Goal: Information Seeking & Learning: Learn about a topic

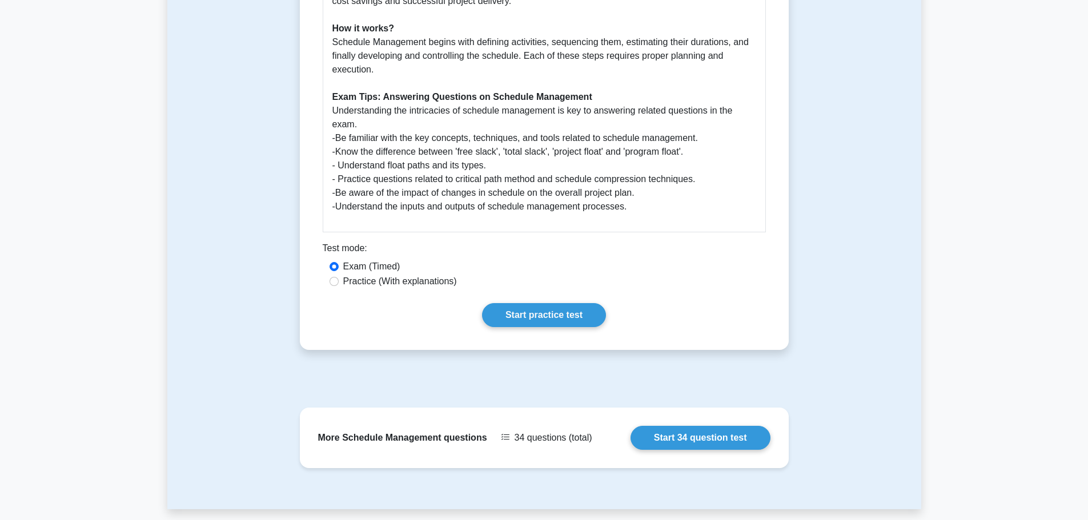
scroll to position [457, 0]
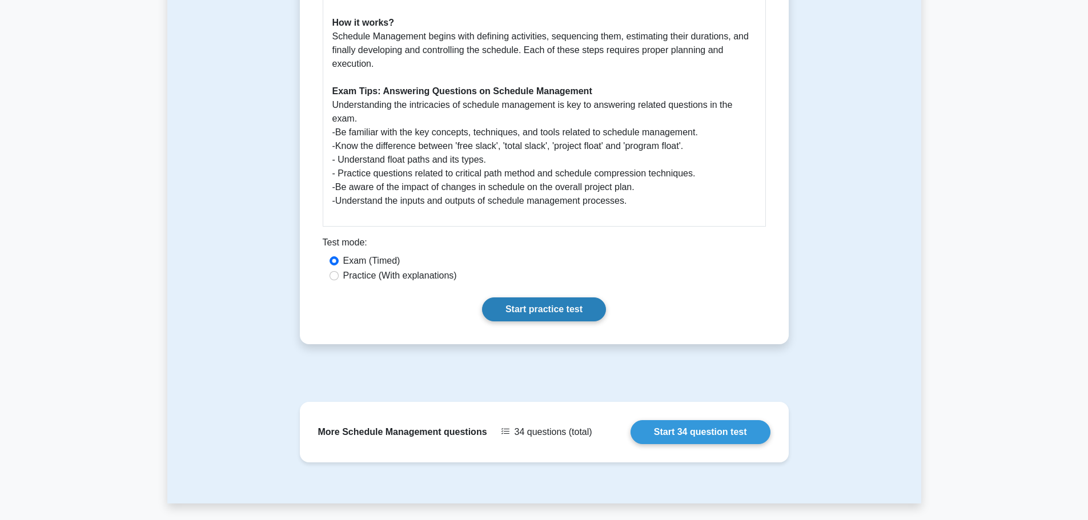
click at [515, 303] on link "Start practice test" at bounding box center [544, 310] width 124 height 24
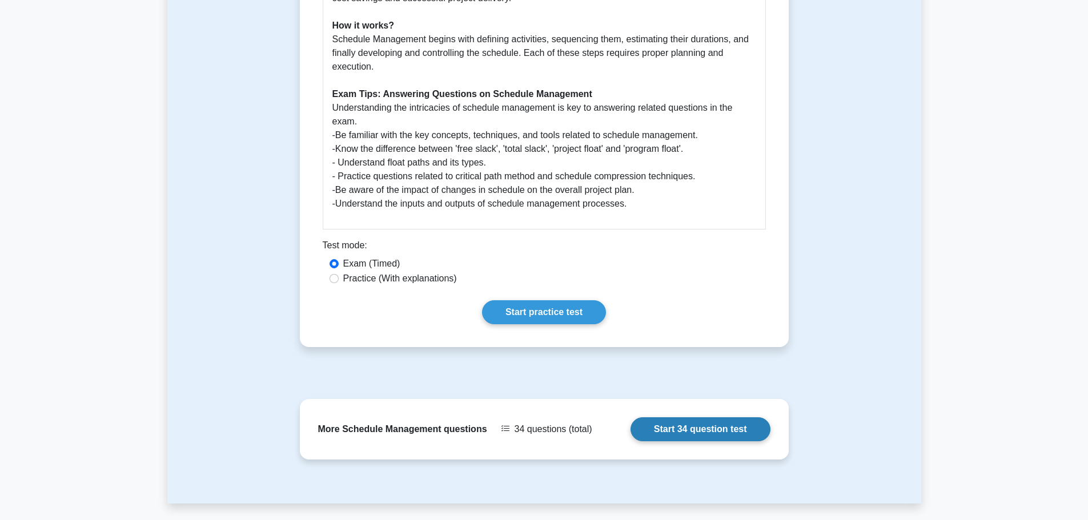
click at [671, 430] on link "Start 34 question test" at bounding box center [701, 430] width 140 height 24
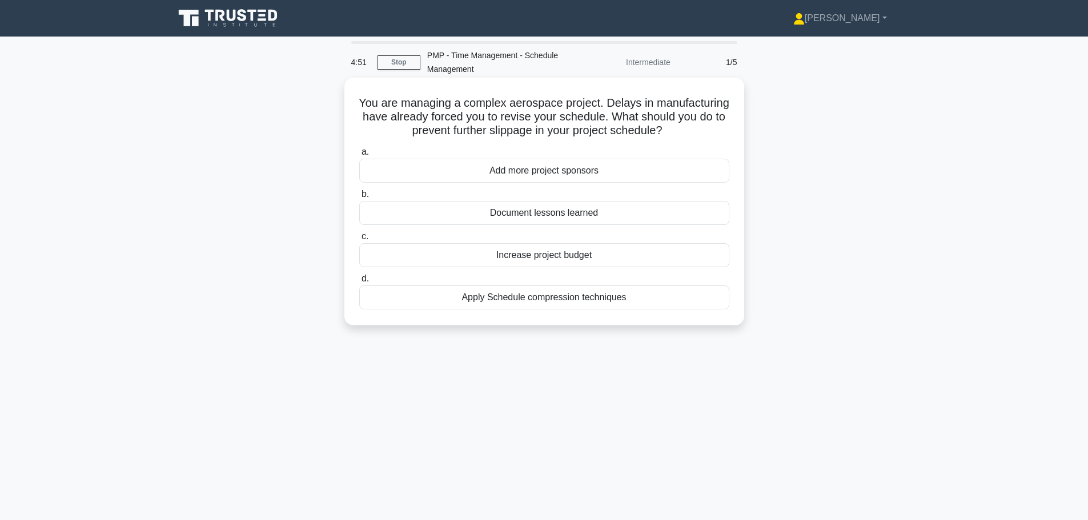
click at [521, 299] on div "Apply Schedule compression techniques" at bounding box center [544, 298] width 370 height 24
click at [359, 283] on input "d. Apply Schedule compression techniques" at bounding box center [359, 278] width 0 height 7
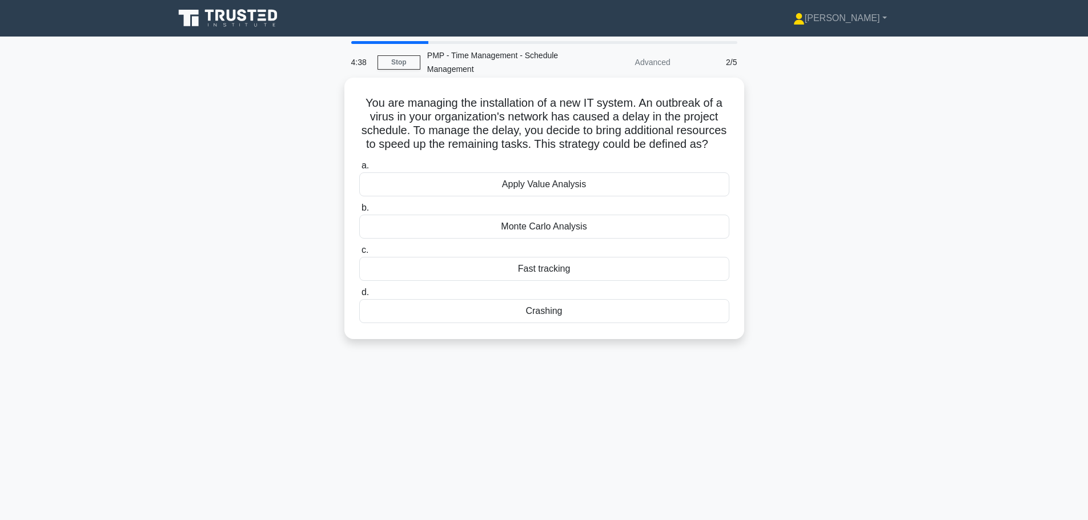
click at [543, 323] on div "Crashing" at bounding box center [544, 311] width 370 height 24
click at [359, 297] on input "d. Crashing" at bounding box center [359, 292] width 0 height 7
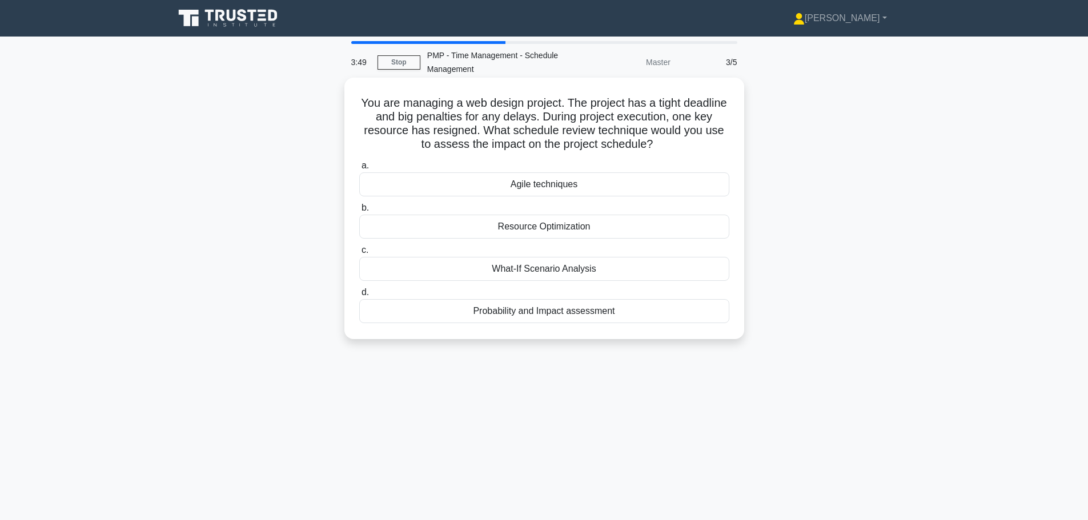
click at [583, 271] on div "What-If Scenario Analysis" at bounding box center [544, 269] width 370 height 24
click at [359, 254] on input "c. What-If Scenario Analysis" at bounding box center [359, 250] width 0 height 7
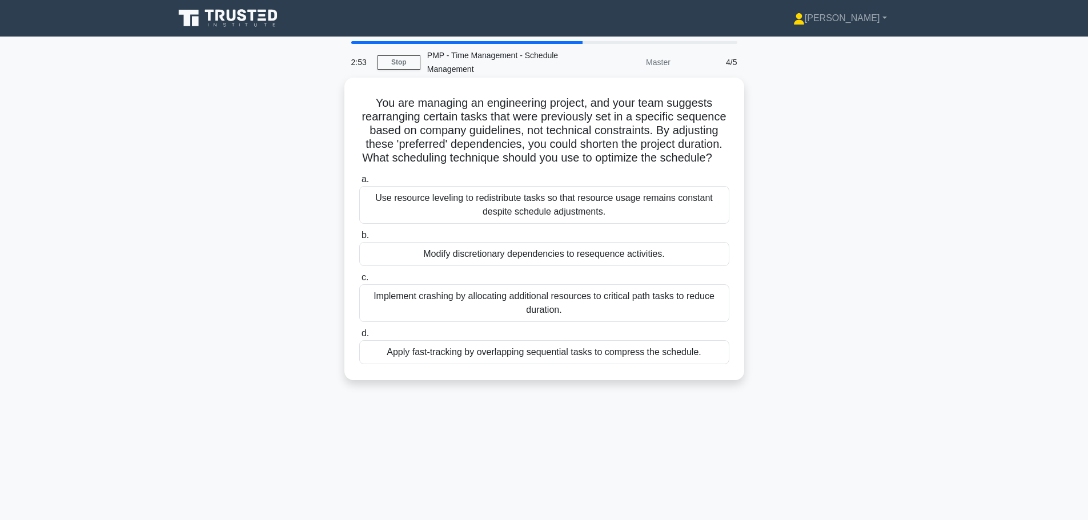
click at [530, 321] on div "Implement crashing by allocating additional resources to critical path tasks to…" at bounding box center [544, 304] width 370 height 38
click at [359, 282] on input "c. Implement crashing by allocating additional resources to critical path tasks…" at bounding box center [359, 277] width 0 height 7
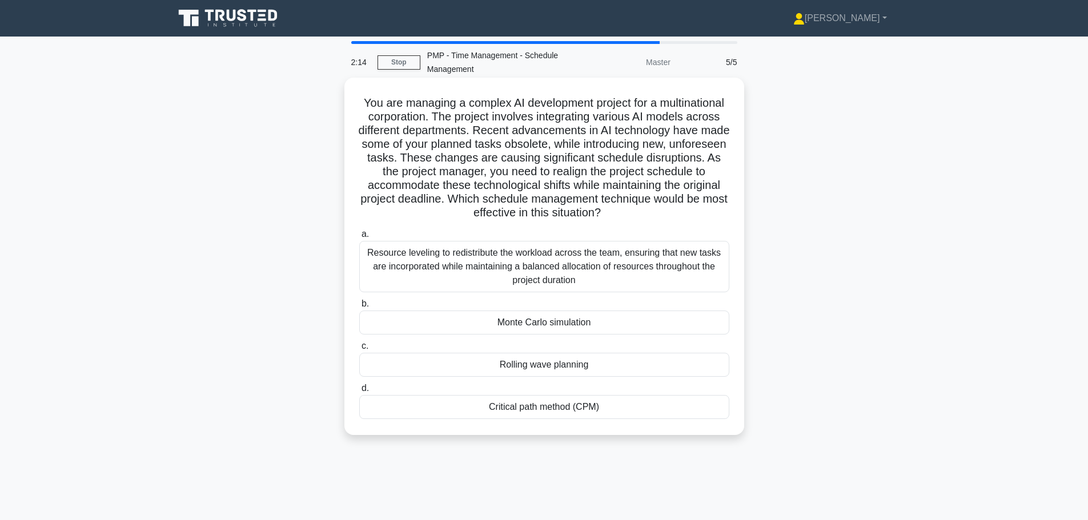
click at [558, 407] on div "Critical path method (CPM)" at bounding box center [544, 407] width 370 height 24
click at [359, 393] on input "d. Critical path method (CPM)" at bounding box center [359, 388] width 0 height 7
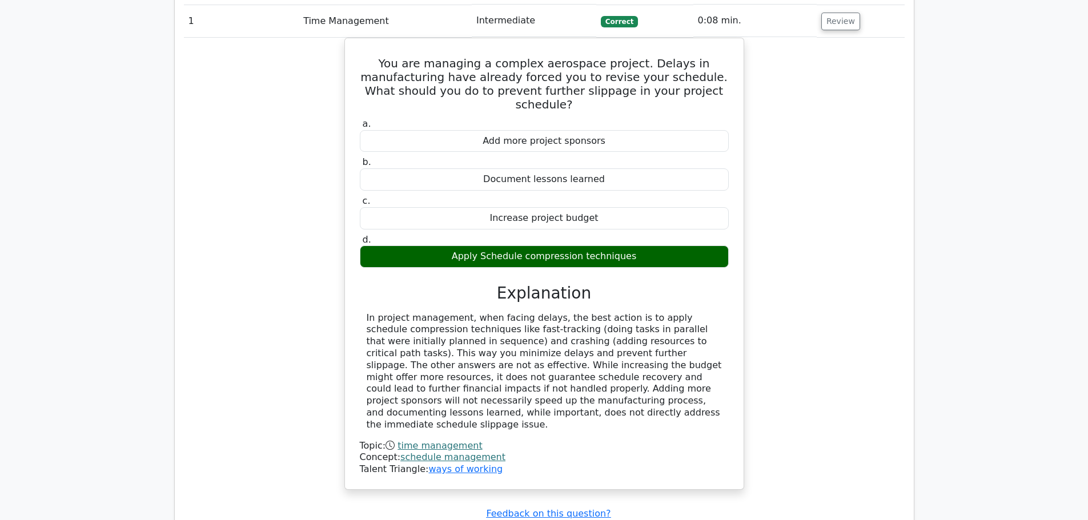
scroll to position [743, 0]
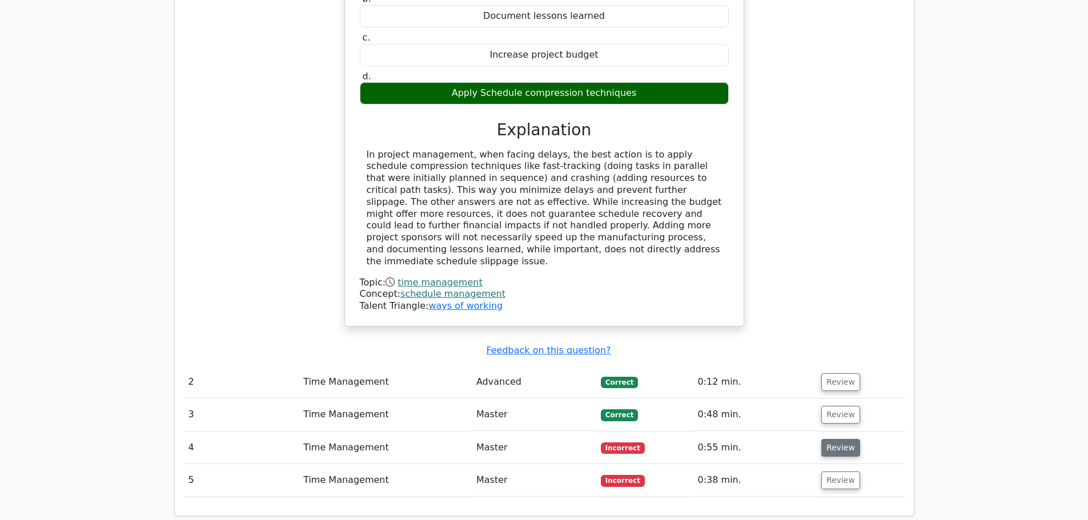
click at [838, 439] on button "Review" at bounding box center [841, 448] width 39 height 18
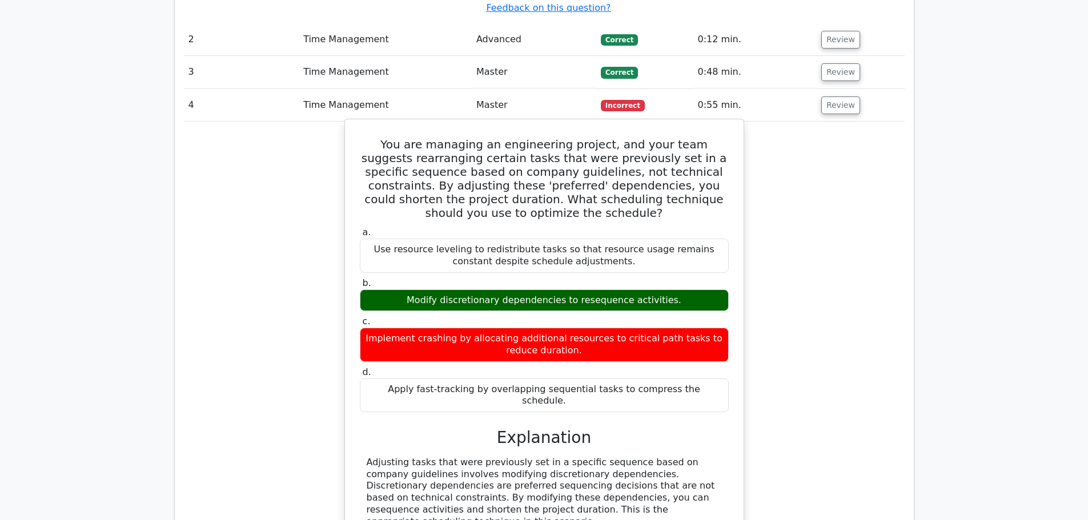
scroll to position [1314, 0]
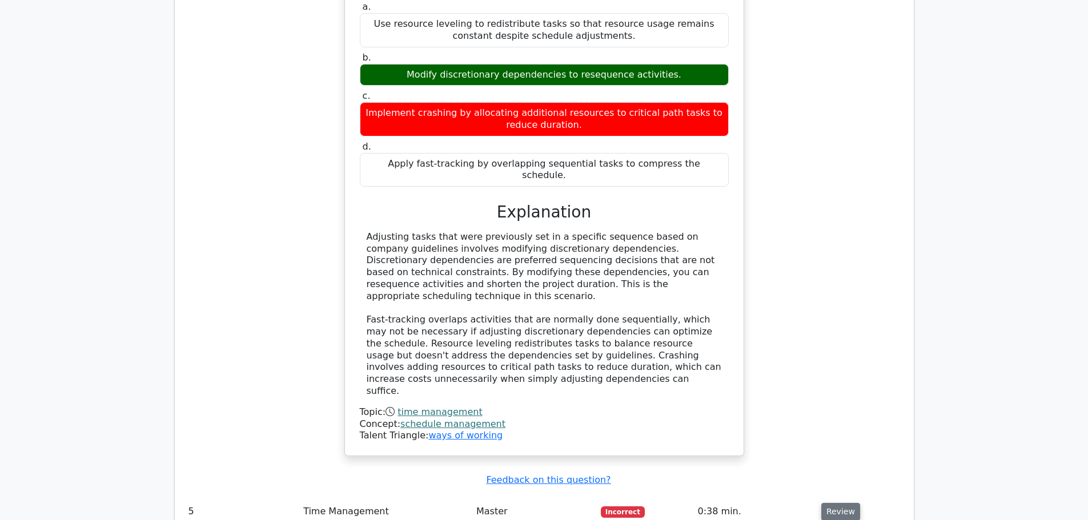
click at [824, 503] on button "Review" at bounding box center [841, 512] width 39 height 18
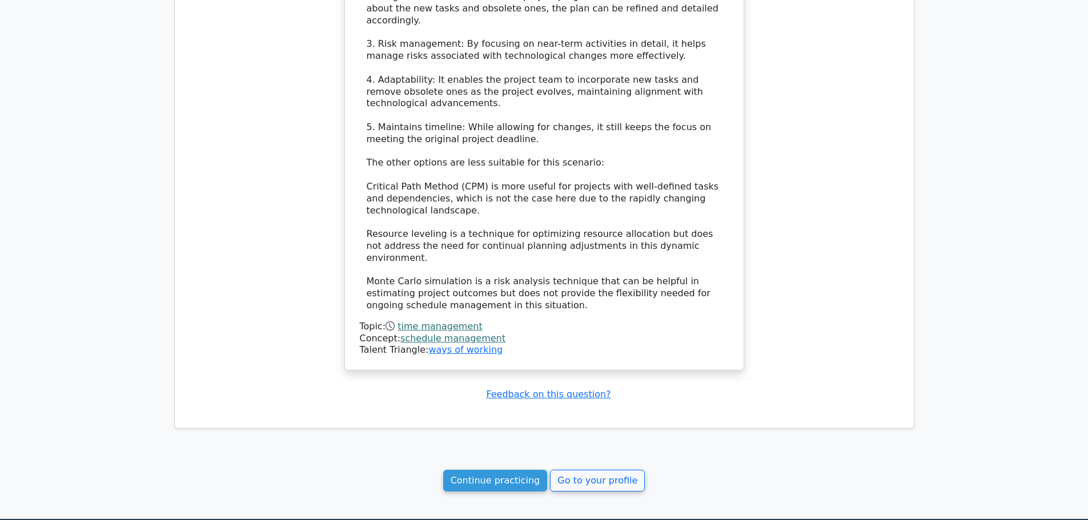
scroll to position [2420, 0]
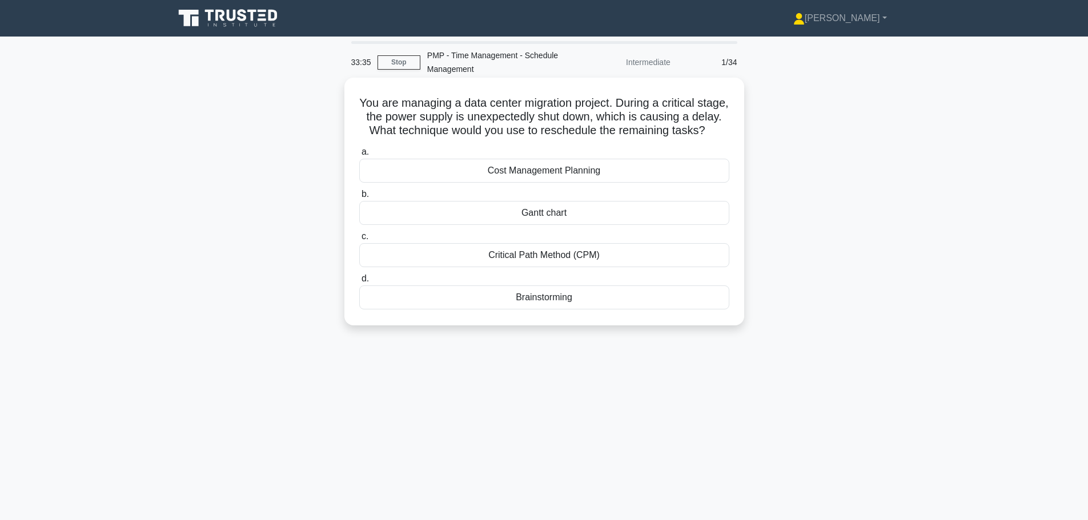
click at [493, 267] on div "Critical Path Method (CPM)" at bounding box center [544, 255] width 370 height 24
click at [359, 241] on input "c. Critical Path Method (CPM)" at bounding box center [359, 236] width 0 height 7
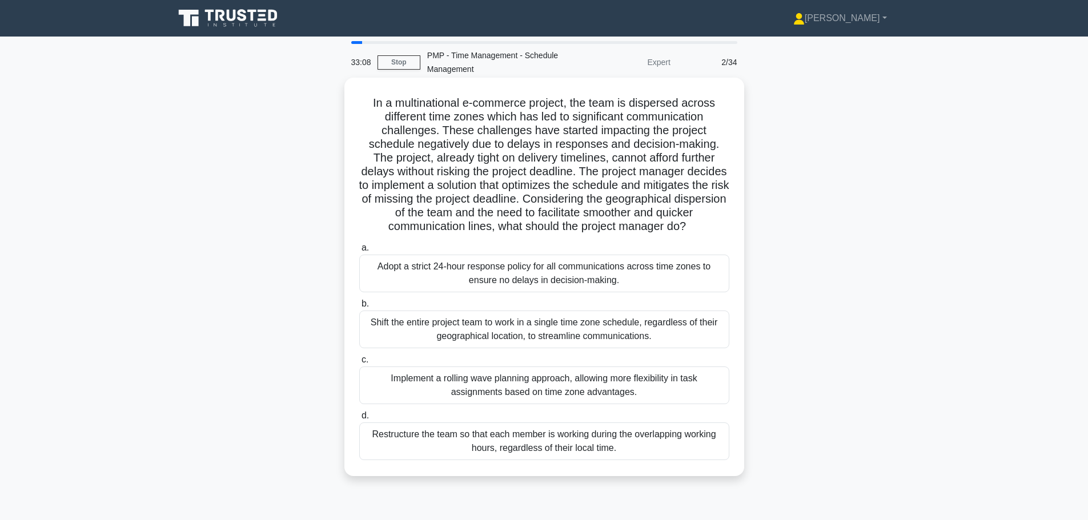
click at [441, 399] on div "Implement a rolling wave planning approach, allowing more flexibility in task a…" at bounding box center [544, 386] width 370 height 38
click at [359, 364] on input "c. Implement a rolling wave planning approach, allowing more flexibility in tas…" at bounding box center [359, 360] width 0 height 7
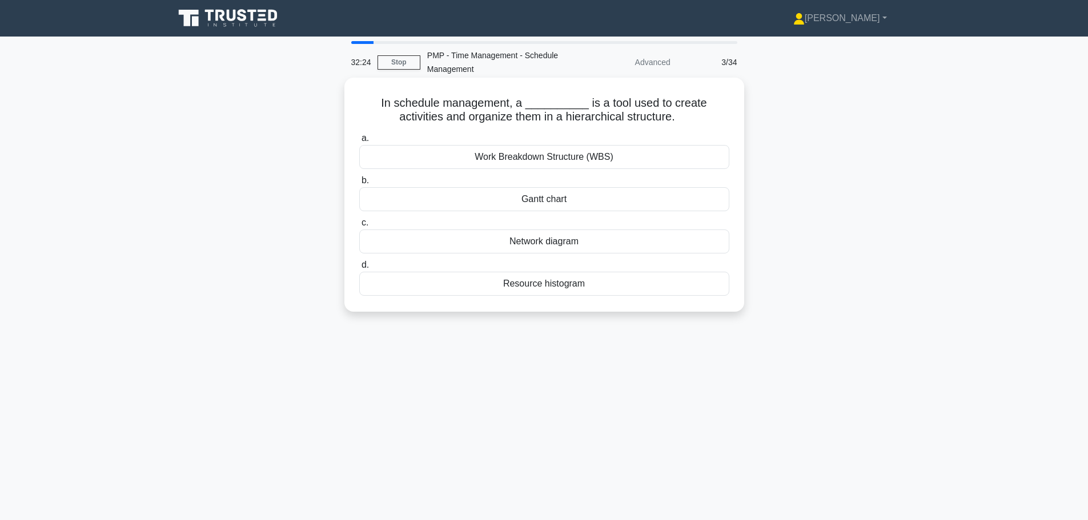
click at [586, 243] on div "Network diagram" at bounding box center [544, 242] width 370 height 24
click at [359, 227] on input "c. Network diagram" at bounding box center [359, 222] width 0 height 7
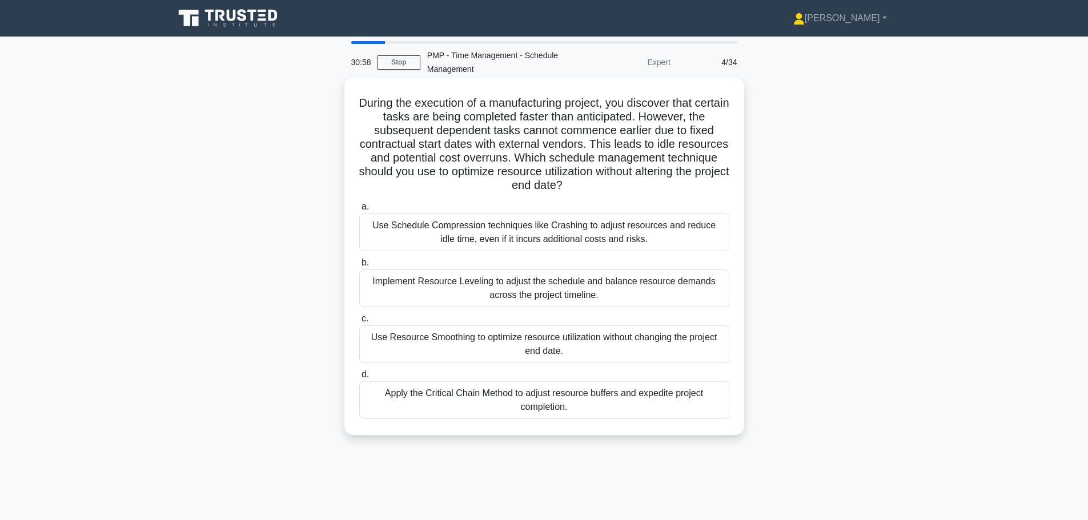
click at [540, 349] on div "Use Resource Smoothing to optimize resource utilization without changing the pr…" at bounding box center [544, 345] width 370 height 38
click at [359, 323] on input "c. Use Resource Smoothing to optimize resource utilization without changing the…" at bounding box center [359, 318] width 0 height 7
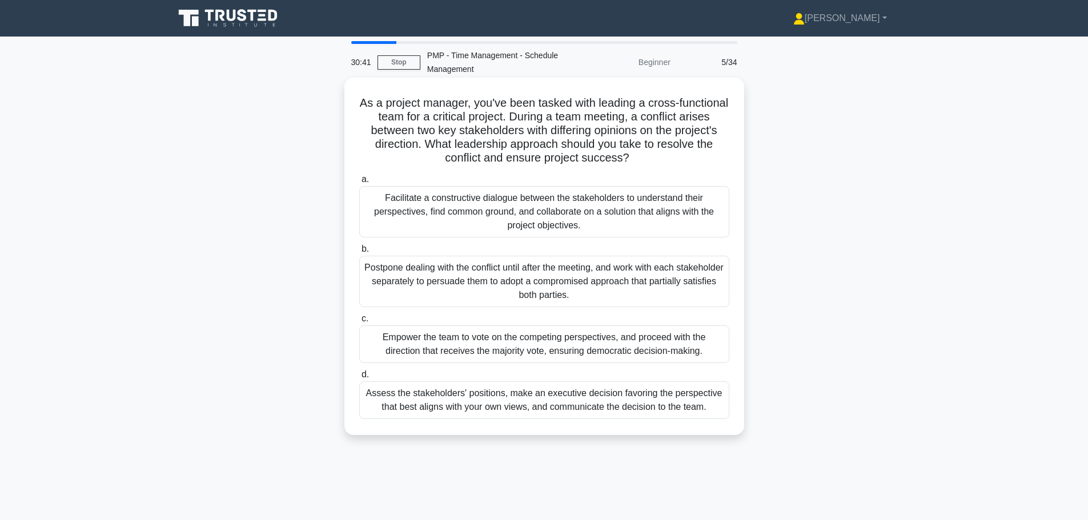
click at [511, 213] on div "Facilitate a constructive dialogue between the stakeholders to understand their…" at bounding box center [544, 211] width 370 height 51
click at [359, 183] on input "a. Facilitate a constructive dialogue between the stakeholders to understand th…" at bounding box center [359, 179] width 0 height 7
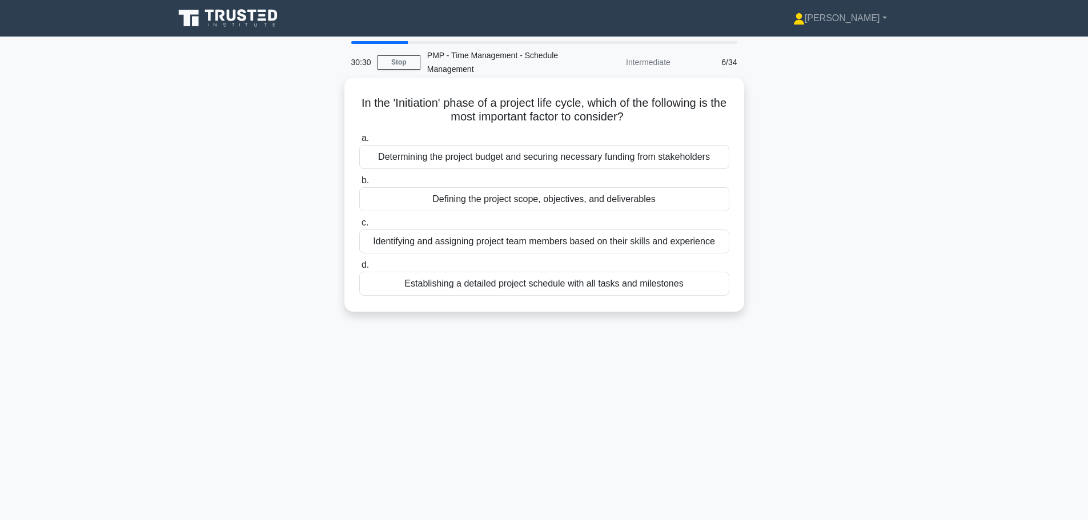
click at [511, 197] on div "Defining the project scope, objectives, and deliverables" at bounding box center [544, 199] width 370 height 24
click at [359, 185] on input "b. Defining the project scope, objectives, and deliverables" at bounding box center [359, 180] width 0 height 7
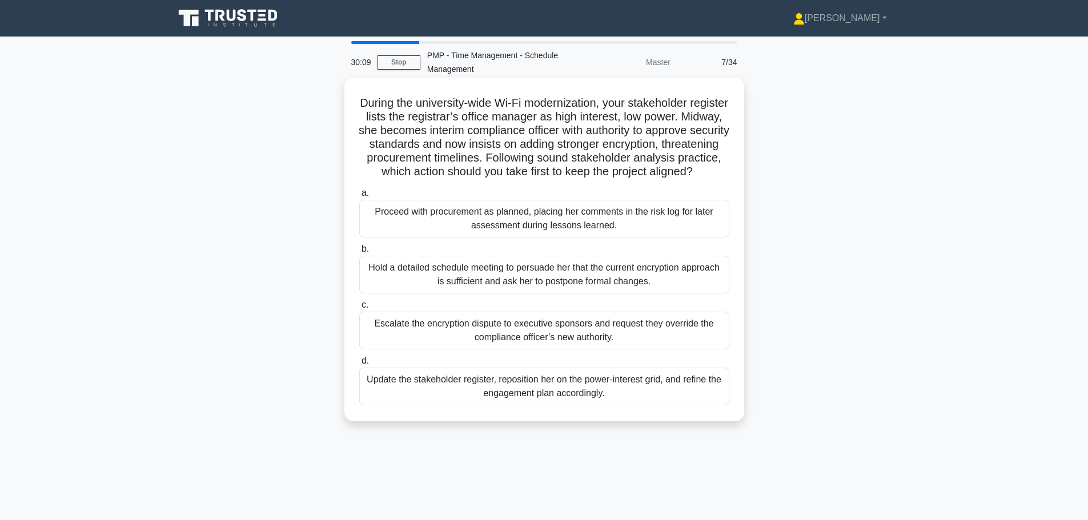
click at [572, 406] on div "Update the stakeholder register, reposition her on the power-interest grid, and…" at bounding box center [544, 387] width 370 height 38
click at [359, 365] on input "d. Update the stakeholder register, reposition her on the power-interest grid, …" at bounding box center [359, 361] width 0 height 7
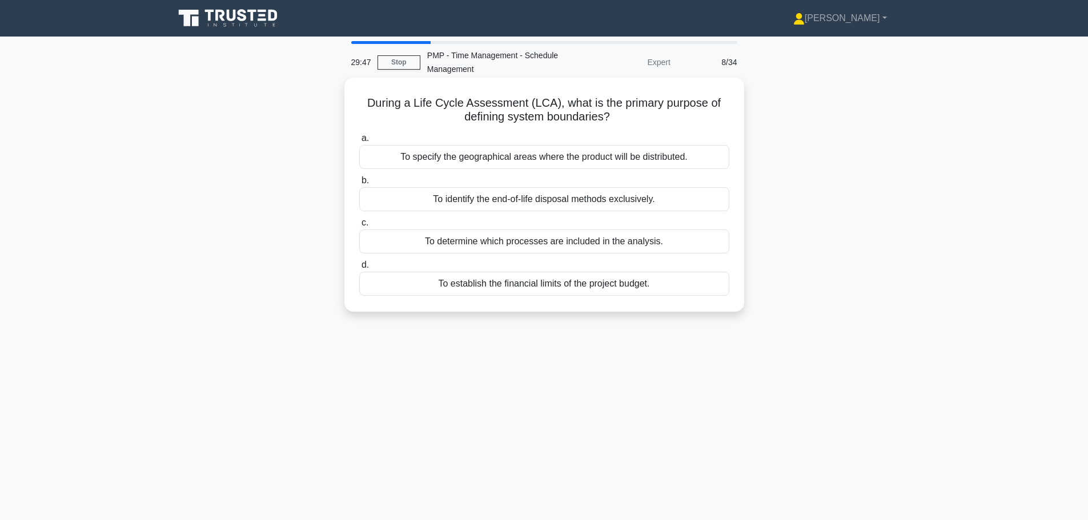
click at [561, 246] on div "To determine which processes are included in the analysis." at bounding box center [544, 242] width 370 height 24
click at [359, 227] on input "c. To determine which processes are included in the analysis." at bounding box center [359, 222] width 0 height 7
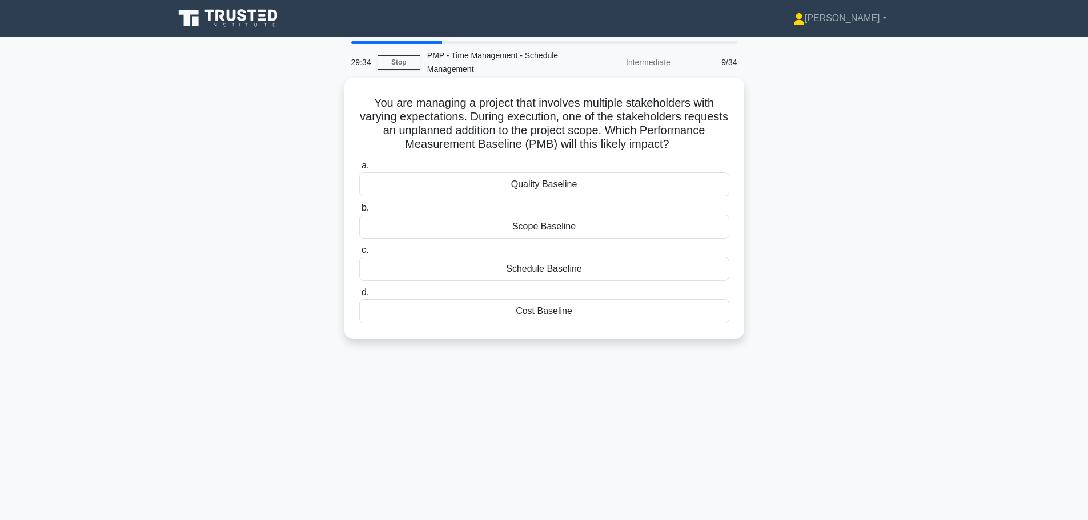
click at [563, 235] on div "Scope Baseline" at bounding box center [544, 227] width 370 height 24
click at [359, 212] on input "b. Scope Baseline" at bounding box center [359, 208] width 0 height 7
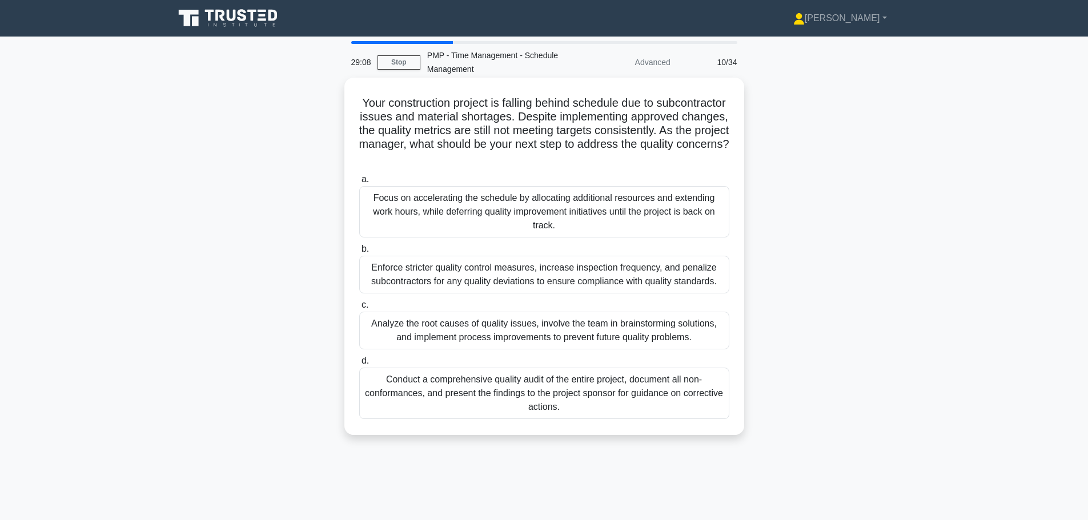
click at [586, 330] on div "Analyze the root causes of quality issues, involve the team in brainstorming so…" at bounding box center [544, 331] width 370 height 38
click at [359, 309] on input "c. Analyze the root causes of quality issues, involve the team in brainstorming…" at bounding box center [359, 305] width 0 height 7
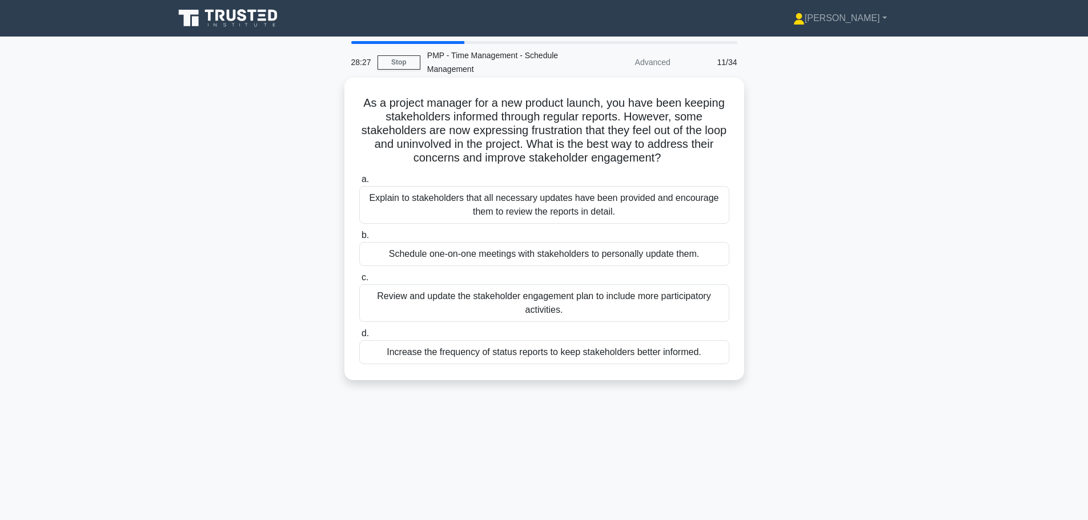
click at [595, 251] on div "Schedule one-on-one meetings with stakeholders to personally update them." at bounding box center [544, 254] width 370 height 24
click at [359, 239] on input "b. Schedule one-on-one meetings with stakeholders to personally update them." at bounding box center [359, 235] width 0 height 7
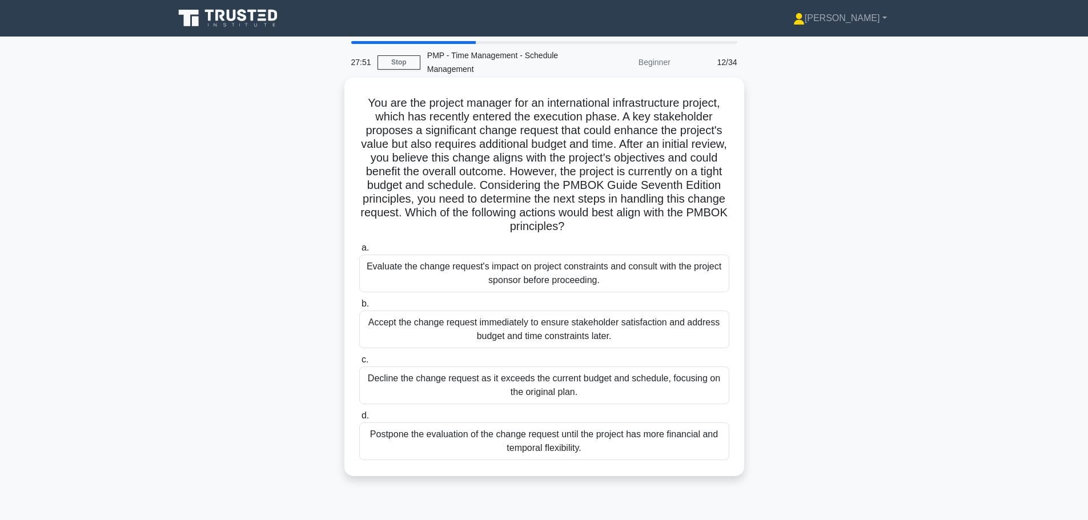
click at [579, 267] on div "Evaluate the change request's impact on project constraints and consult with th…" at bounding box center [544, 274] width 370 height 38
click at [359, 252] on input "a. Evaluate the change request's impact on project constraints and consult with…" at bounding box center [359, 248] width 0 height 7
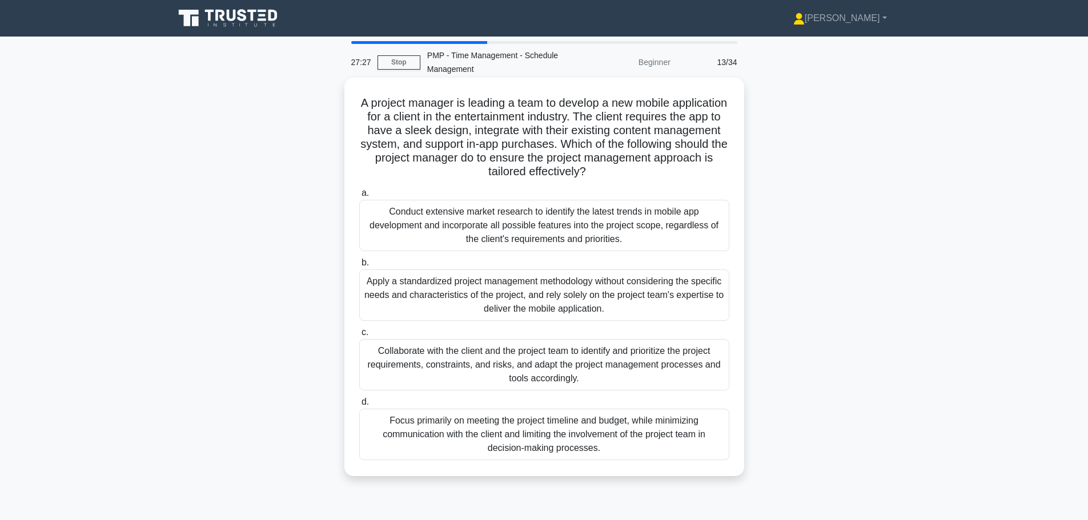
click at [507, 360] on div "Collaborate with the client and the project team to identify and prioritize the…" at bounding box center [544, 364] width 370 height 51
click at [359, 337] on input "c. Collaborate with the client and the project team to identify and prioritize …" at bounding box center [359, 332] width 0 height 7
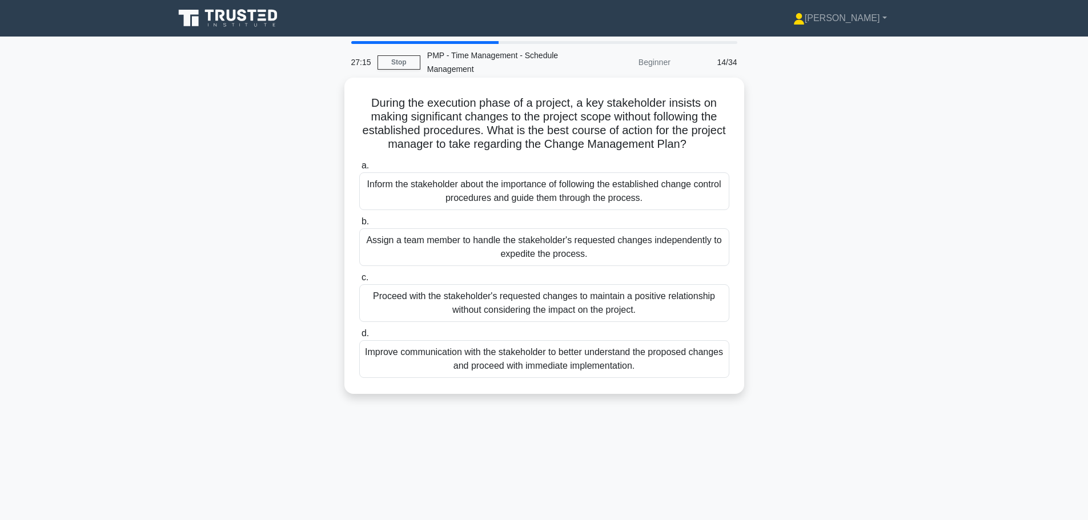
click at [511, 188] on div "Inform the stakeholder about the importance of following the established change…" at bounding box center [544, 192] width 370 height 38
click at [359, 170] on input "a. Inform the stakeholder about the importance of following the established cha…" at bounding box center [359, 165] width 0 height 7
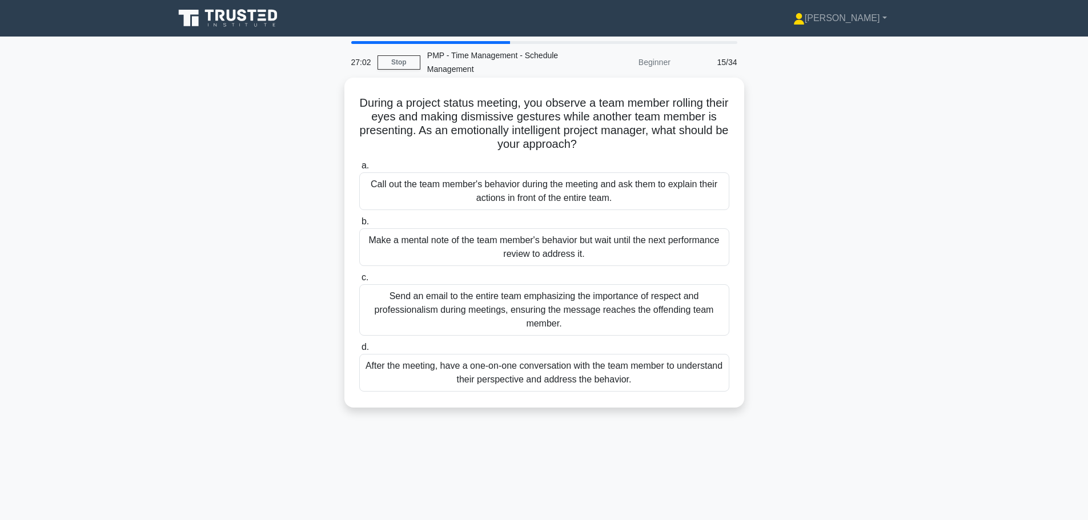
click at [554, 382] on div "After the meeting, have a one-on-one conversation with the team member to under…" at bounding box center [544, 373] width 370 height 38
click at [359, 351] on input "d. After the meeting, have a one-on-one conversation with the team member to un…" at bounding box center [359, 347] width 0 height 7
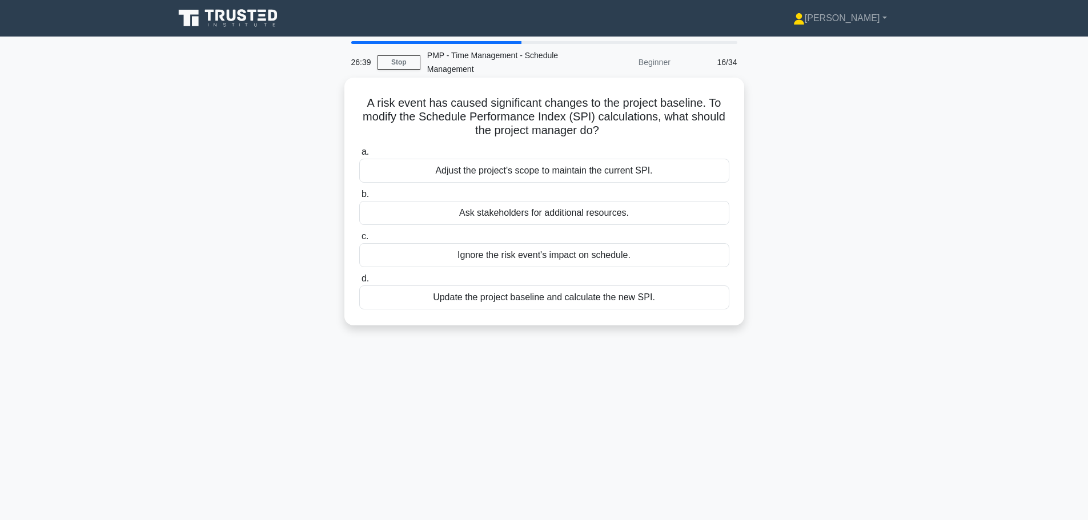
click at [544, 301] on div "Update the project baseline and calculate the new SPI." at bounding box center [544, 298] width 370 height 24
click at [359, 283] on input "d. Update the project baseline and calculate the new SPI." at bounding box center [359, 278] width 0 height 7
click at [504, 295] on div "Update the project baseline and calculate the new SPI." at bounding box center [544, 298] width 370 height 24
click at [359, 283] on input "d. Update the project baseline and calculate the new SPI." at bounding box center [359, 278] width 0 height 7
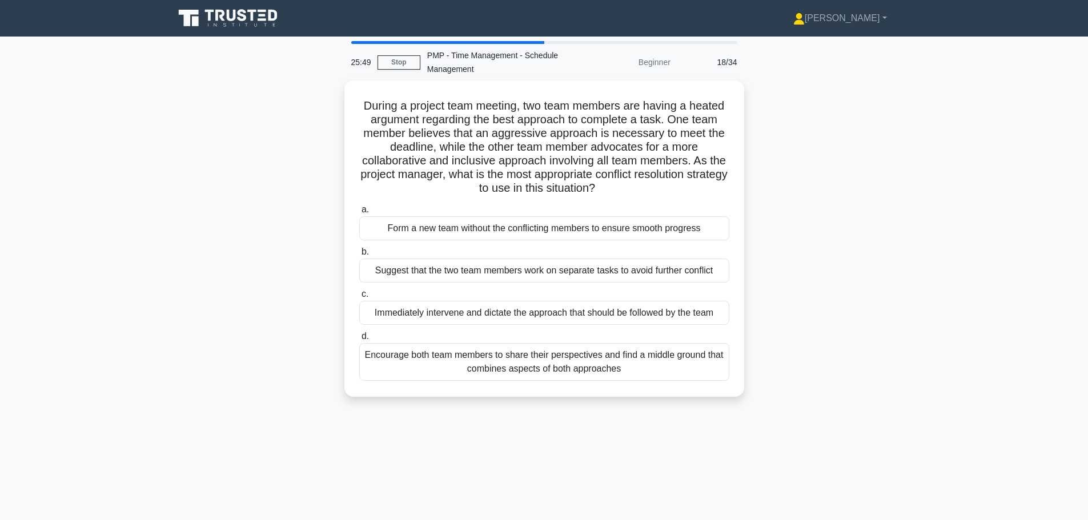
click at [552, 362] on div "Encourage both team members to share their perspectives and find a middle groun…" at bounding box center [544, 362] width 370 height 38
click at [359, 341] on input "d. Encourage both team members to share their perspectives and find a middle gr…" at bounding box center [359, 336] width 0 height 7
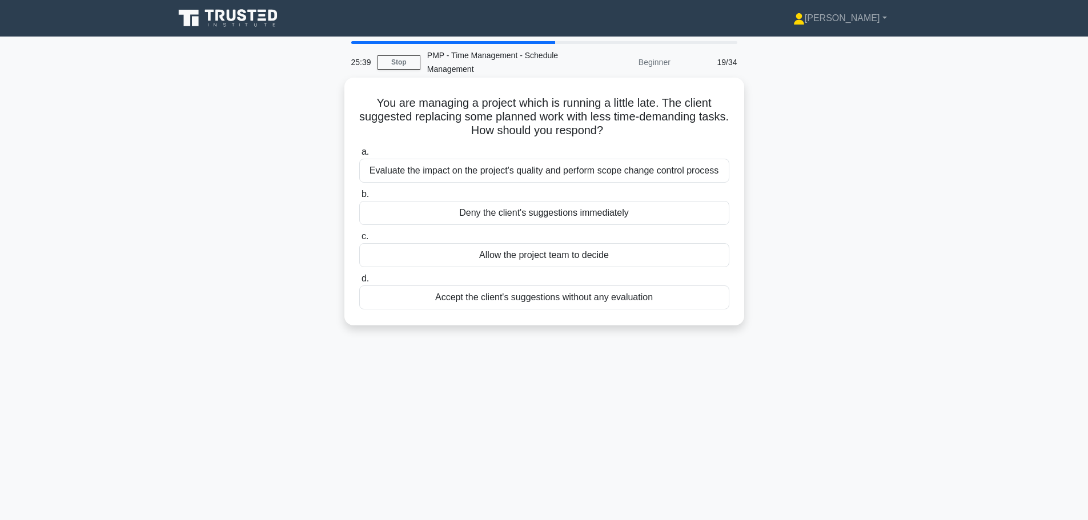
click at [558, 178] on div "Evaluate the impact on the project's quality and perform scope change control p…" at bounding box center [544, 171] width 370 height 24
click at [359, 156] on input "a. Evaluate the impact on the project's quality and perform scope change contro…" at bounding box center [359, 152] width 0 height 7
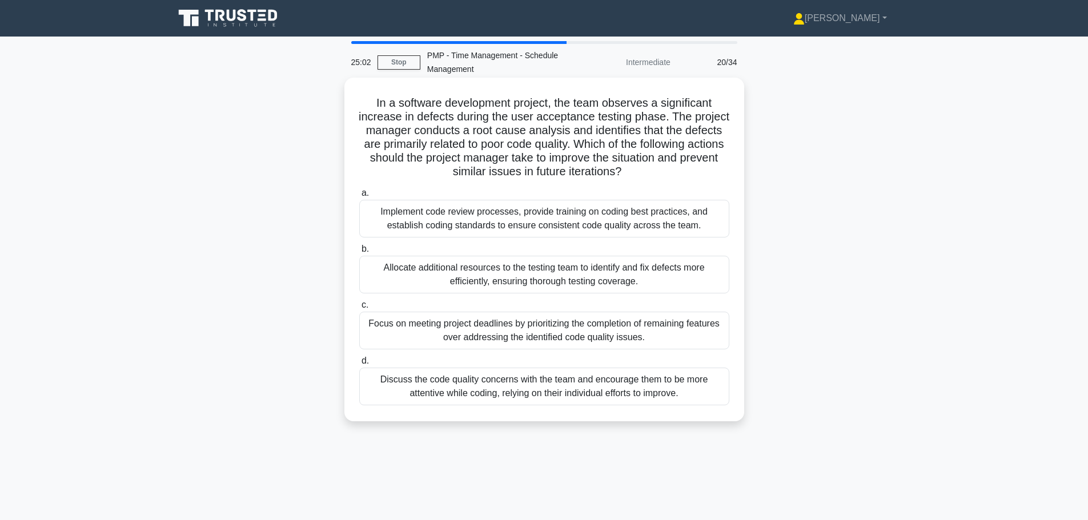
click at [554, 221] on div "Implement code review processes, provide training on coding best practices, and…" at bounding box center [544, 219] width 370 height 38
click at [359, 197] on input "a. Implement code review processes, provide training on coding best practices, …" at bounding box center [359, 193] width 0 height 7
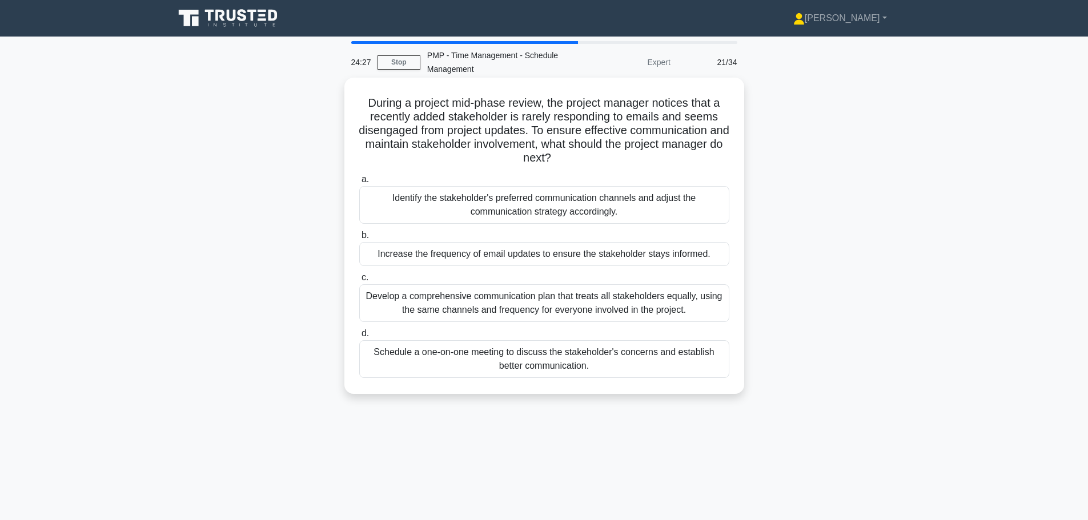
click at [562, 362] on div "Schedule a one-on-one meeting to discuss the stakeholder's concerns and establi…" at bounding box center [544, 360] width 370 height 38
click at [359, 338] on input "d. Schedule a one-on-one meeting to discuss the stakeholder's concerns and esta…" at bounding box center [359, 333] width 0 height 7
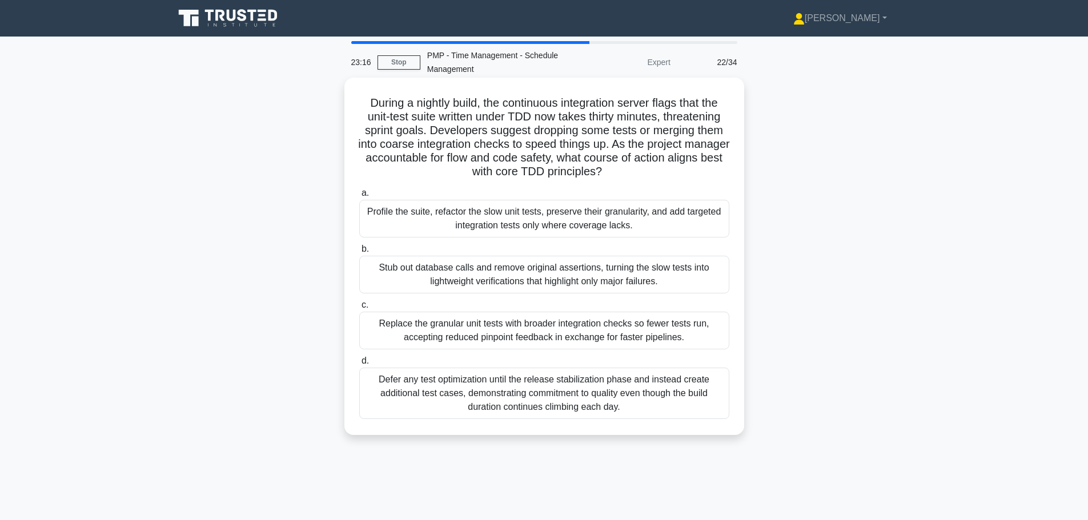
click at [457, 221] on div "Profile the suite, refactor the slow unit tests, preserve their granularity, an…" at bounding box center [544, 219] width 370 height 38
click at [359, 197] on input "a. Profile the suite, refactor the slow unit tests, preserve their granularity,…" at bounding box center [359, 193] width 0 height 7
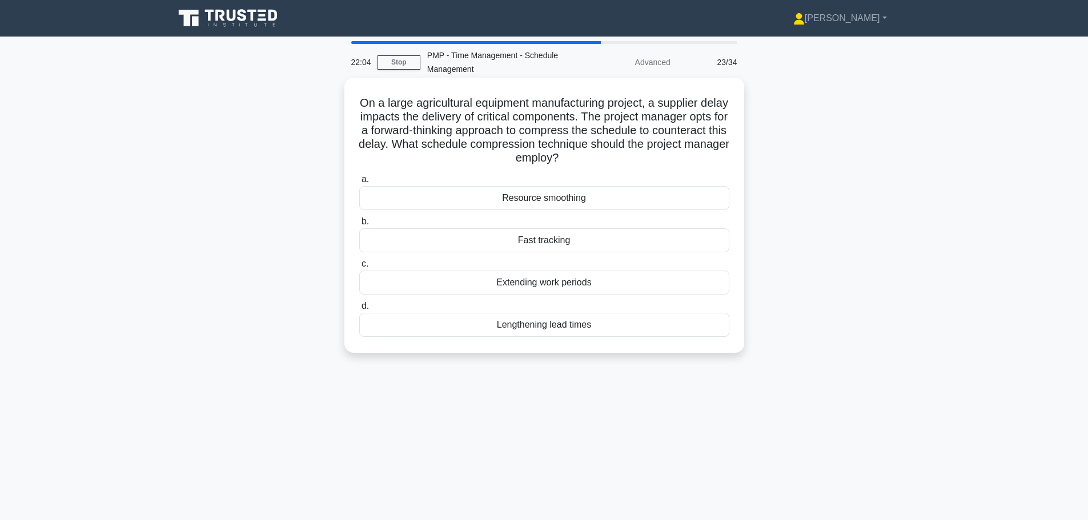
click at [542, 242] on div "Fast tracking" at bounding box center [544, 241] width 370 height 24
click at [359, 226] on input "b. Fast tracking" at bounding box center [359, 221] width 0 height 7
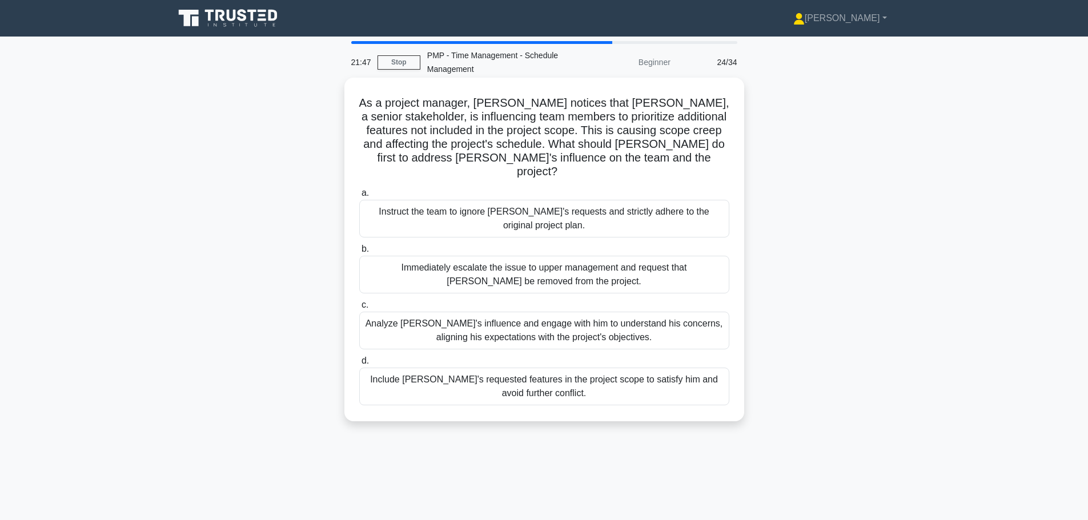
click at [556, 312] on div "Analyze John's influence and engage with him to understand his concerns, aligni…" at bounding box center [544, 331] width 370 height 38
click at [359, 308] on input "c. Analyze John's influence and engage with him to understand his concerns, ali…" at bounding box center [359, 305] width 0 height 7
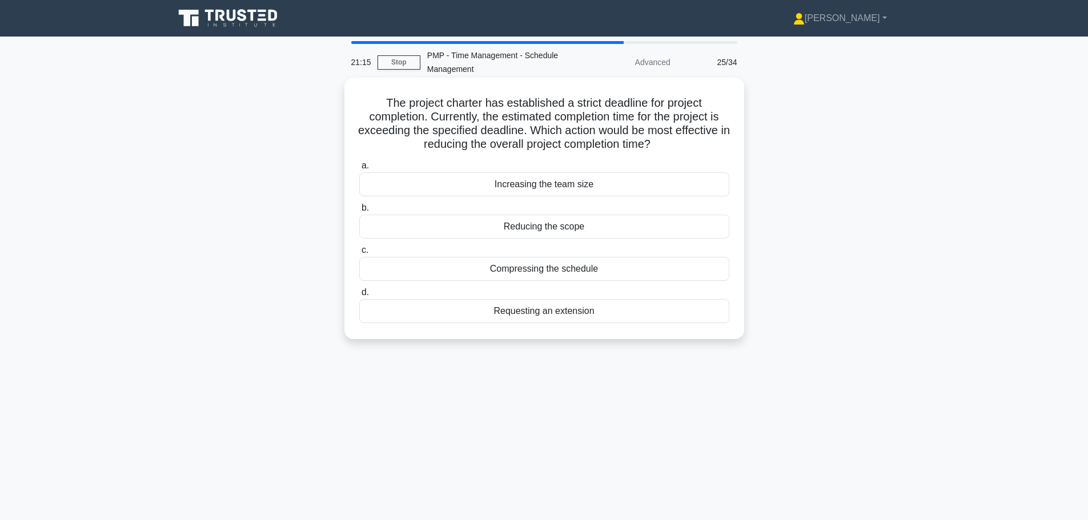
click at [565, 273] on div "Compressing the schedule" at bounding box center [544, 269] width 370 height 24
click at [359, 254] on input "c. Compressing the schedule" at bounding box center [359, 250] width 0 height 7
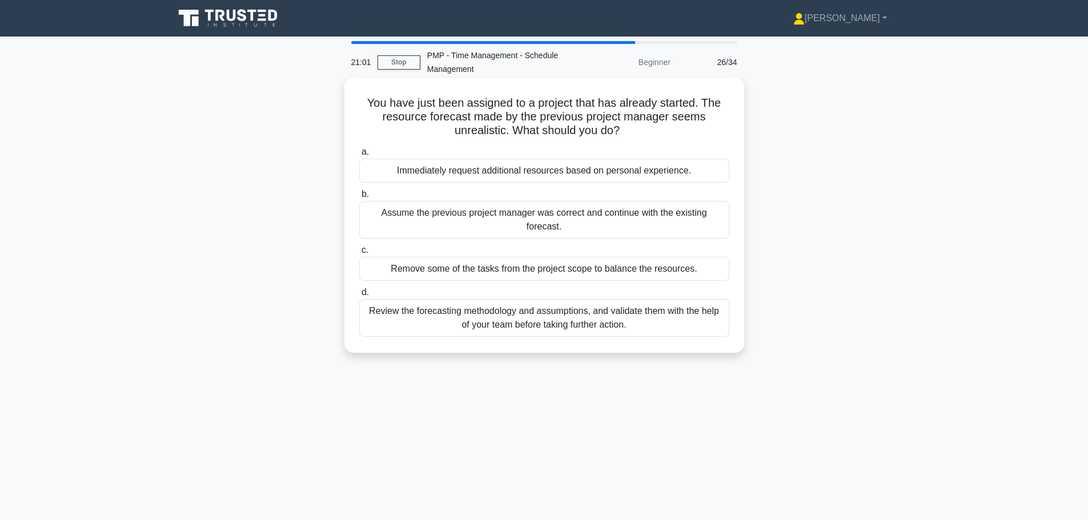
click at [557, 321] on div "Review the forecasting methodology and assumptions, and validate them with the …" at bounding box center [544, 318] width 370 height 38
click at [359, 297] on input "d. Review the forecasting methodology and assumptions, and validate them with t…" at bounding box center [359, 292] width 0 height 7
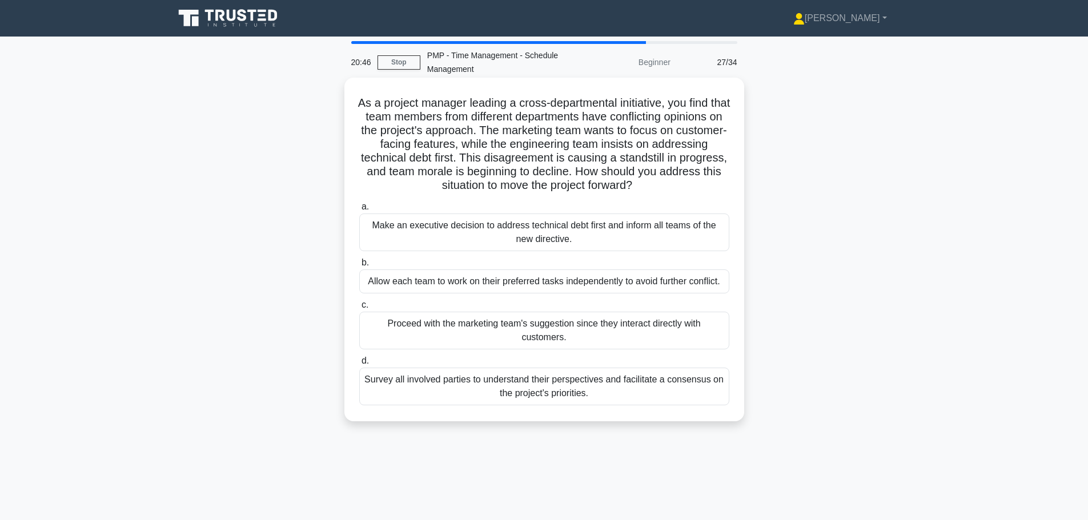
click at [554, 389] on div "Survey all involved parties to understand their perspectives and facilitate a c…" at bounding box center [544, 387] width 370 height 38
click at [359, 365] on input "d. Survey all involved parties to understand their perspectives and facilitate …" at bounding box center [359, 361] width 0 height 7
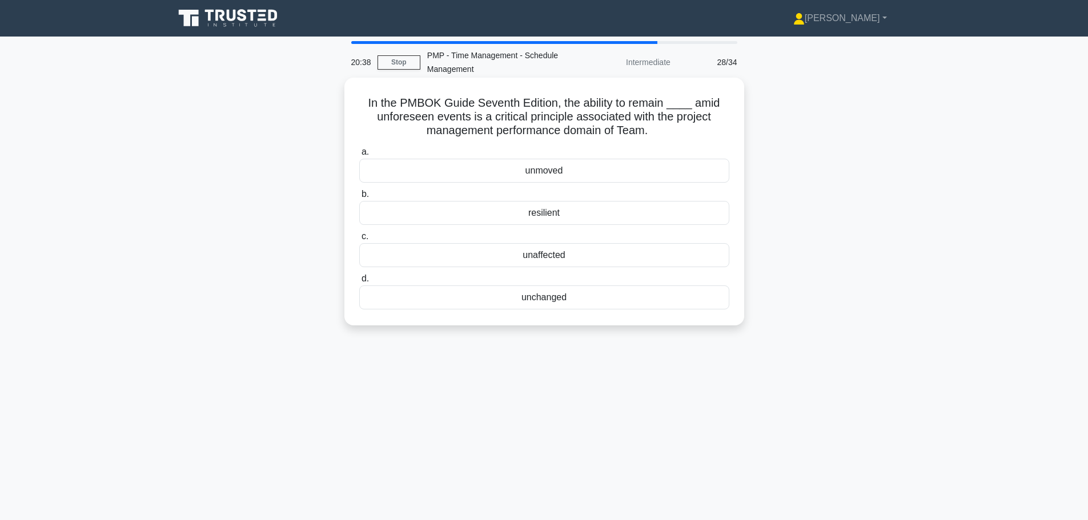
click at [535, 214] on div "resilient" at bounding box center [544, 213] width 370 height 24
click at [359, 198] on input "b. resilient" at bounding box center [359, 194] width 0 height 7
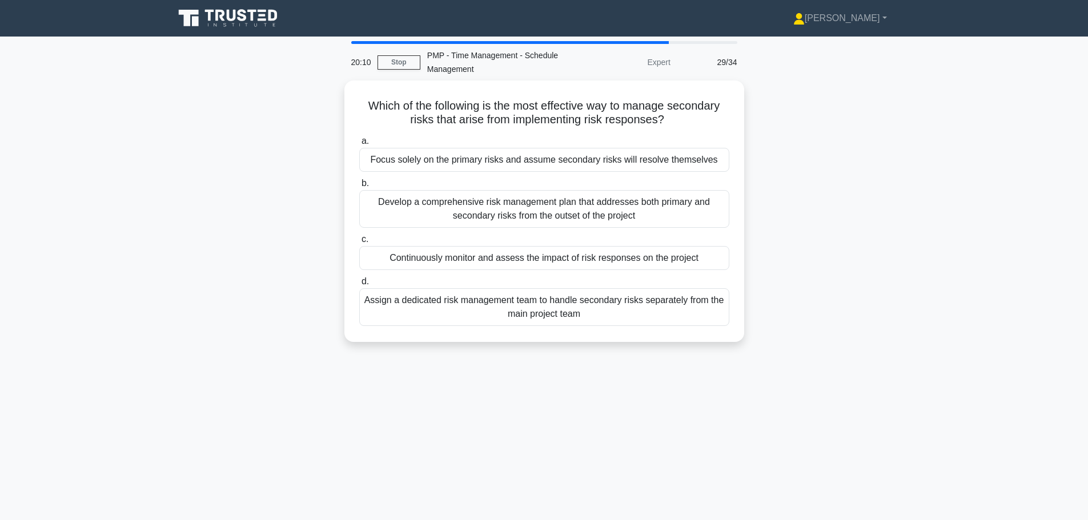
click at [535, 214] on div "Develop a comprehensive risk management plan that addresses both primary and se…" at bounding box center [544, 209] width 370 height 38
click at [359, 187] on input "b. Develop a comprehensive risk management plan that addresses both primary and…" at bounding box center [359, 183] width 0 height 7
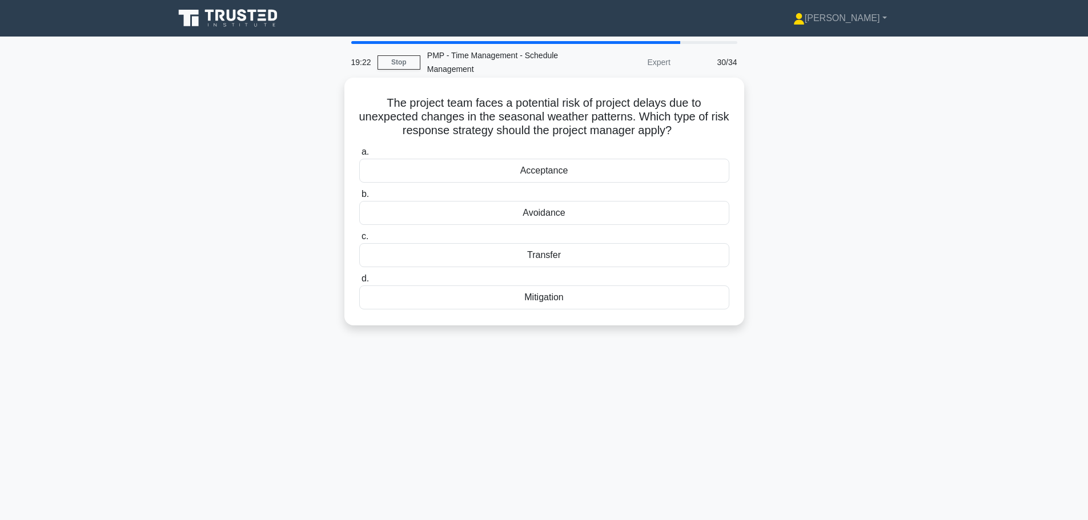
click at [553, 173] on div "Acceptance" at bounding box center [544, 171] width 370 height 24
click at [359, 156] on input "a. Acceptance" at bounding box center [359, 152] width 0 height 7
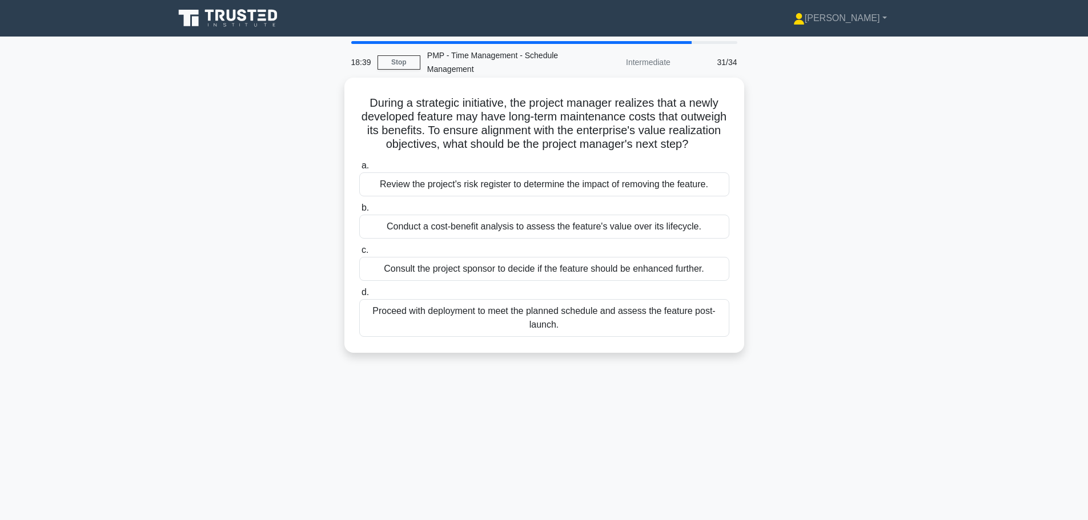
click at [550, 239] on div "Conduct a cost-benefit analysis to assess the feature's value over its lifecycl…" at bounding box center [544, 227] width 370 height 24
click at [359, 212] on input "b. Conduct a cost-benefit analysis to assess the feature's value over its lifec…" at bounding box center [359, 208] width 0 height 7
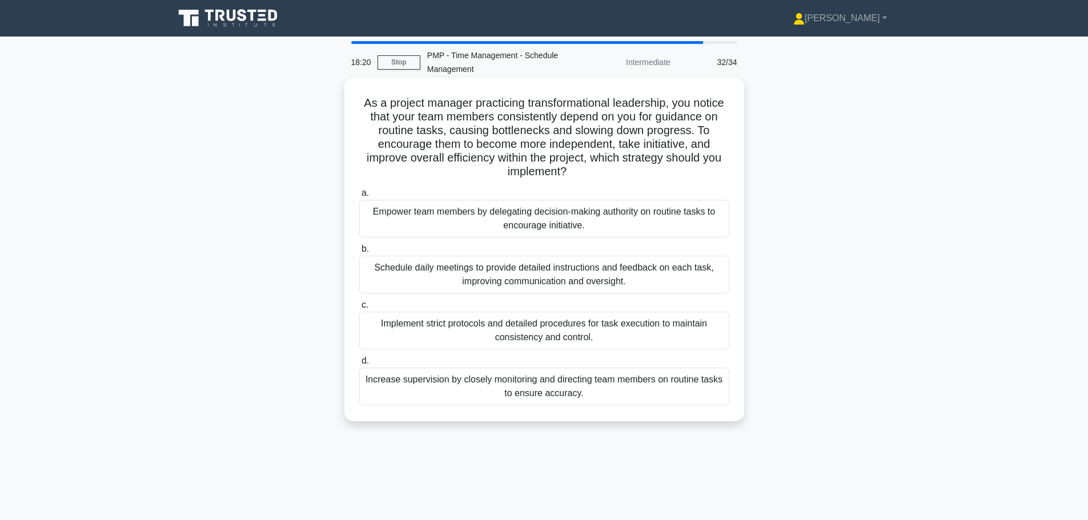
click at [468, 228] on div "Empower team members by delegating decision-making authority on routine tasks t…" at bounding box center [544, 219] width 370 height 38
click at [359, 197] on input "a. Empower team members by delegating decision-making authority on routine task…" at bounding box center [359, 193] width 0 height 7
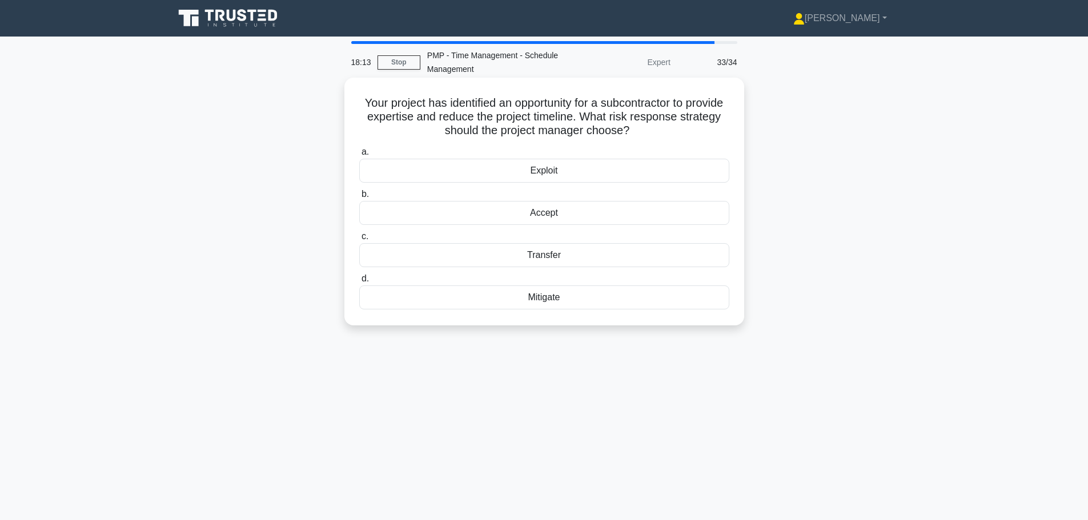
click at [523, 170] on div "Exploit" at bounding box center [544, 171] width 370 height 24
click at [359, 156] on input "a. Exploit" at bounding box center [359, 152] width 0 height 7
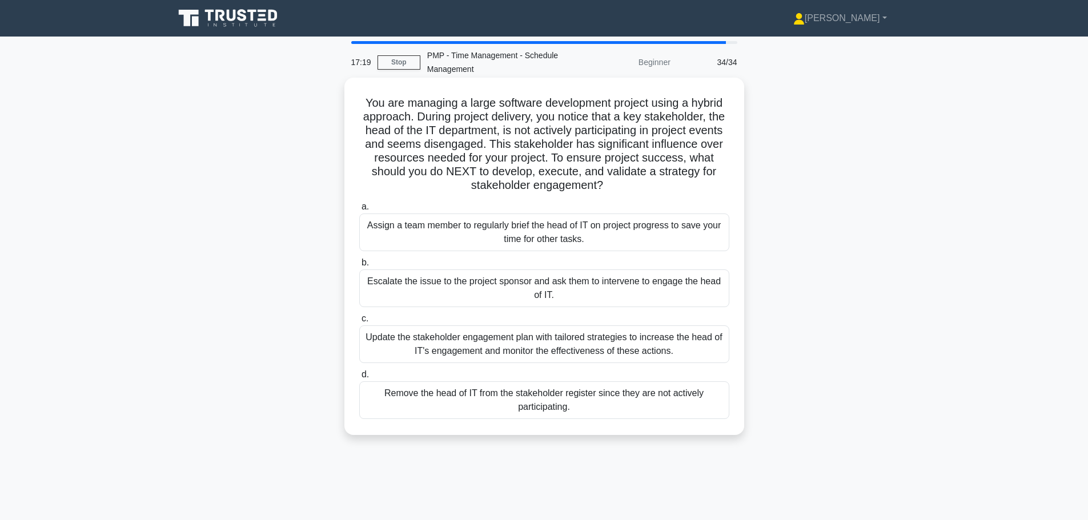
click at [656, 350] on div "Update the stakeholder engagement plan with tailored strategies to increase the…" at bounding box center [544, 345] width 370 height 38
click at [359, 323] on input "c. Update the stakeholder engagement plan with tailored strategies to increase …" at bounding box center [359, 318] width 0 height 7
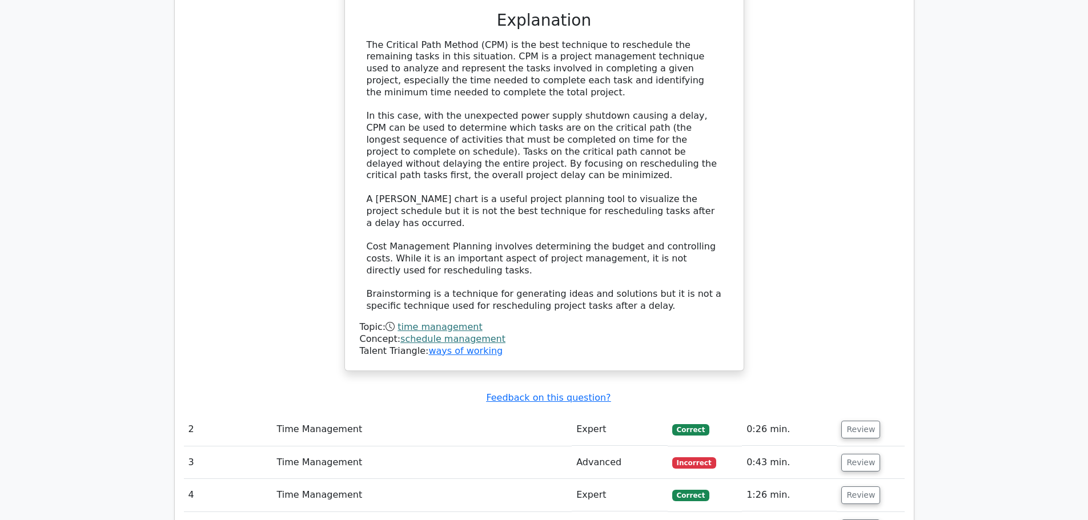
scroll to position [1371, 0]
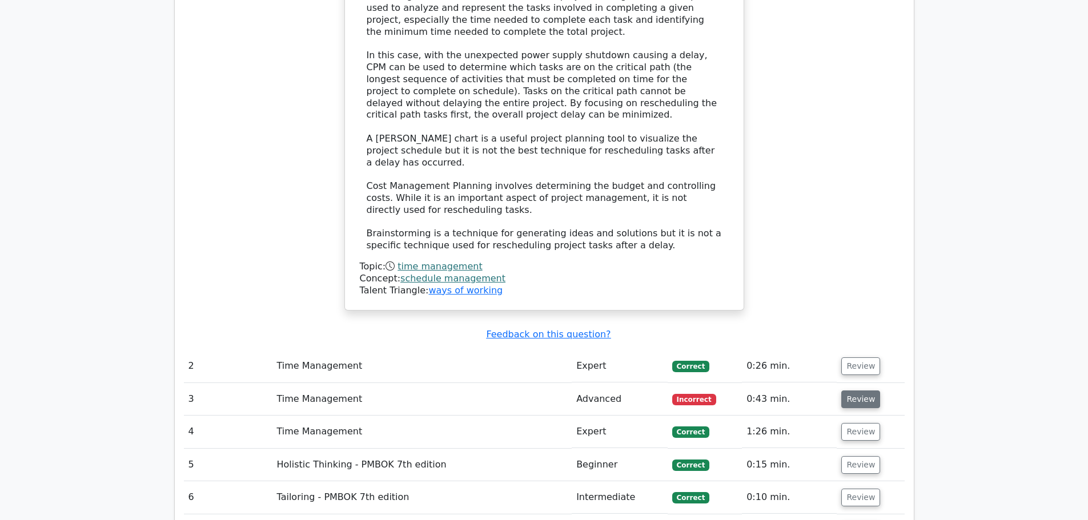
click at [865, 391] on button "Review" at bounding box center [861, 400] width 39 height 18
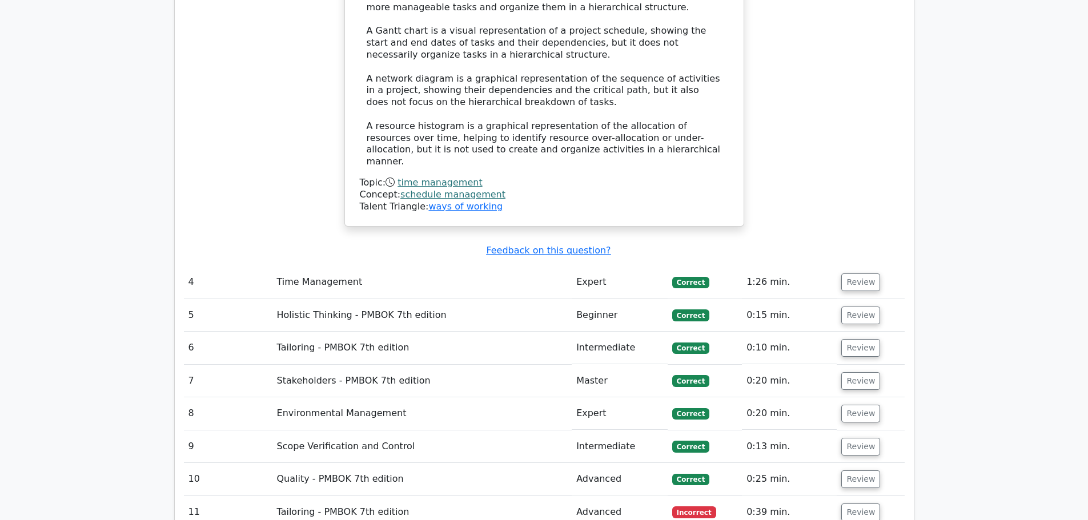
scroll to position [2171, 0]
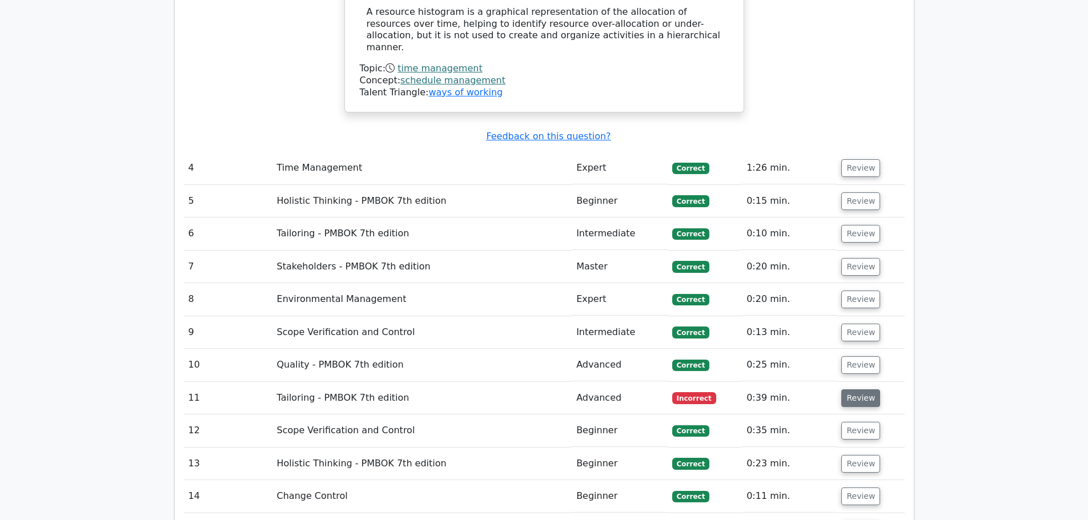
click at [858, 390] on button "Review" at bounding box center [861, 399] width 39 height 18
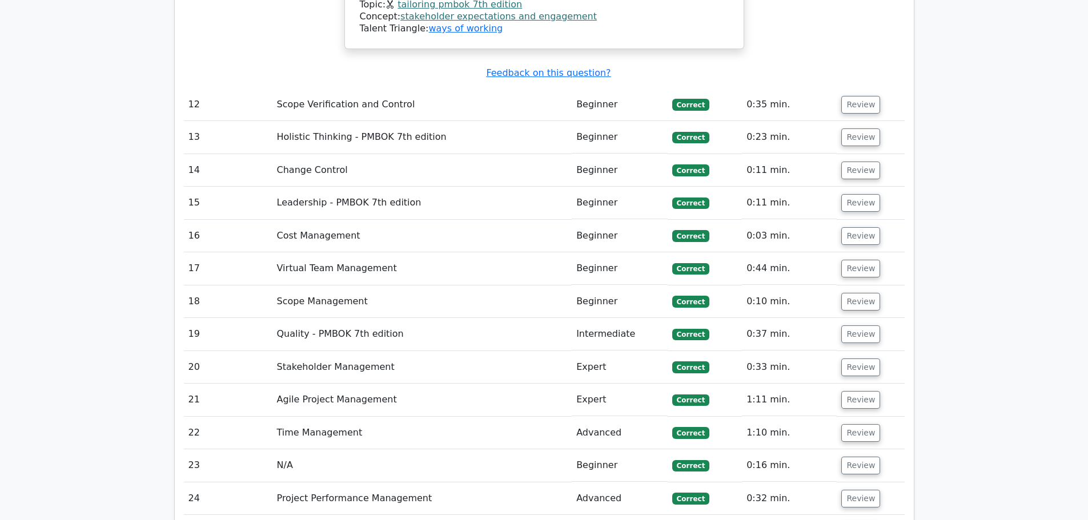
scroll to position [3257, 0]
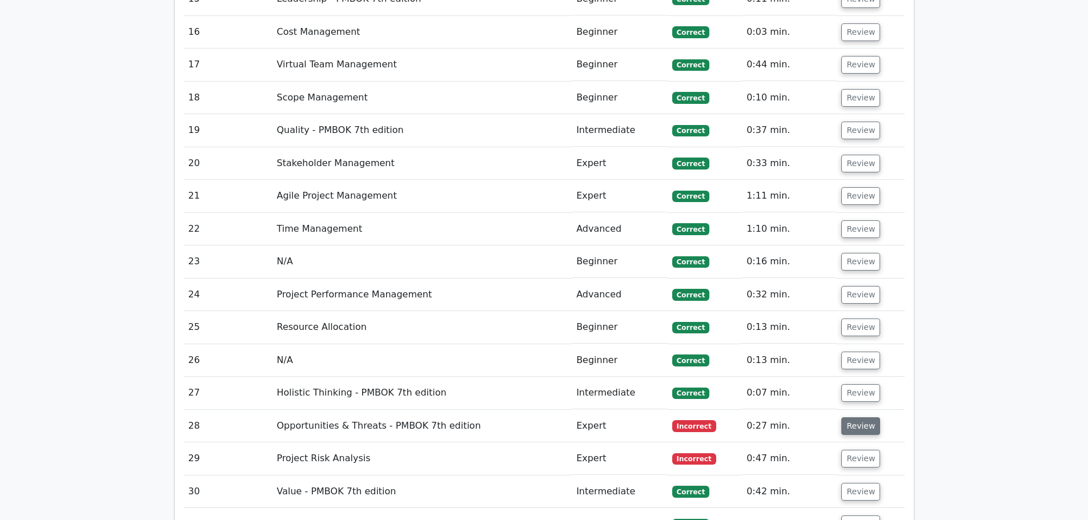
click at [855, 418] on button "Review" at bounding box center [861, 427] width 39 height 18
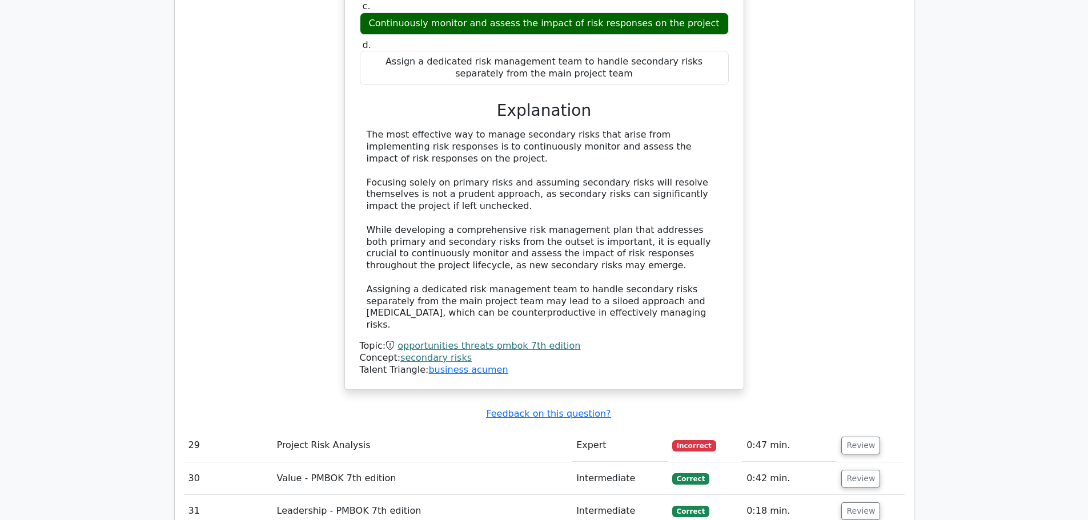
scroll to position [3885, 0]
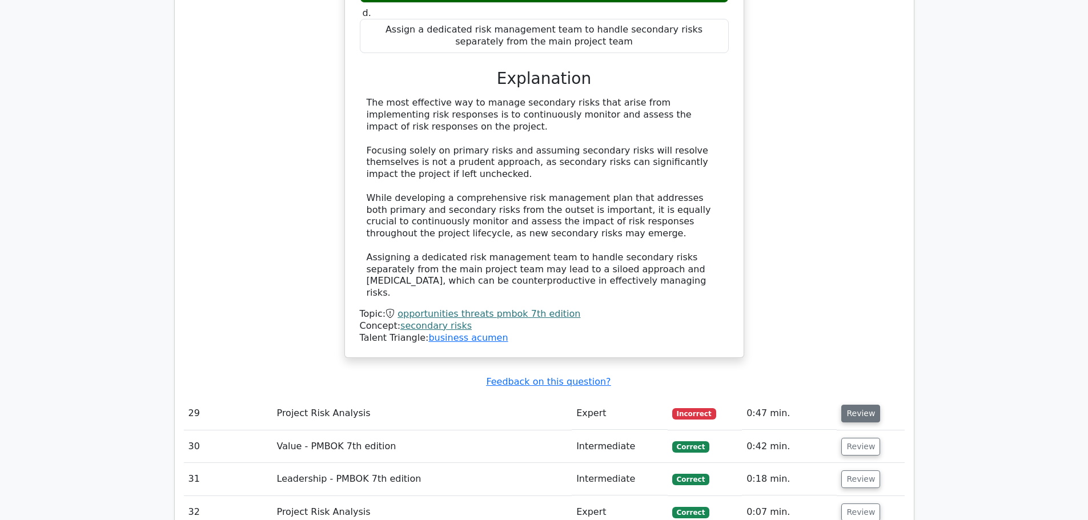
click at [851, 405] on button "Review" at bounding box center [861, 414] width 39 height 18
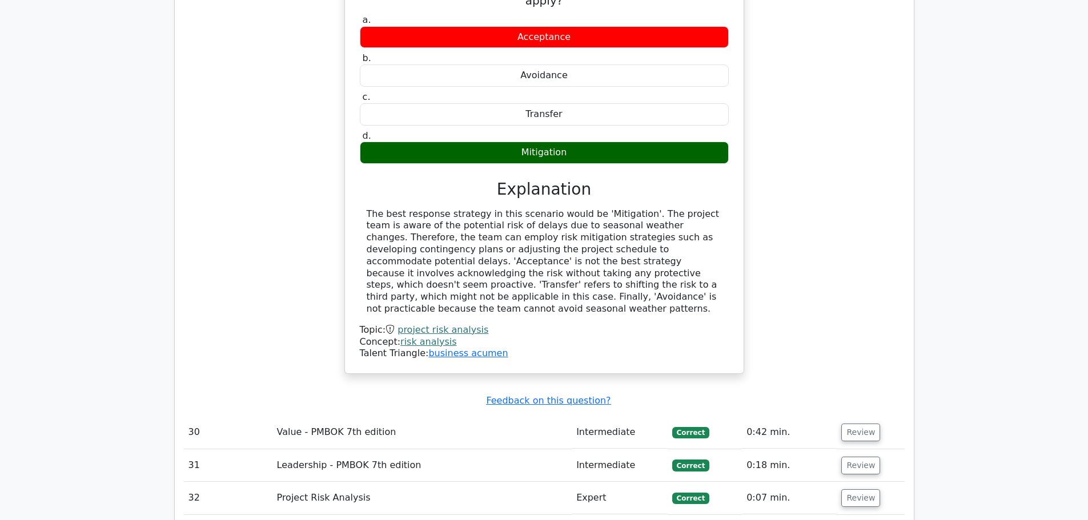
scroll to position [4399, 0]
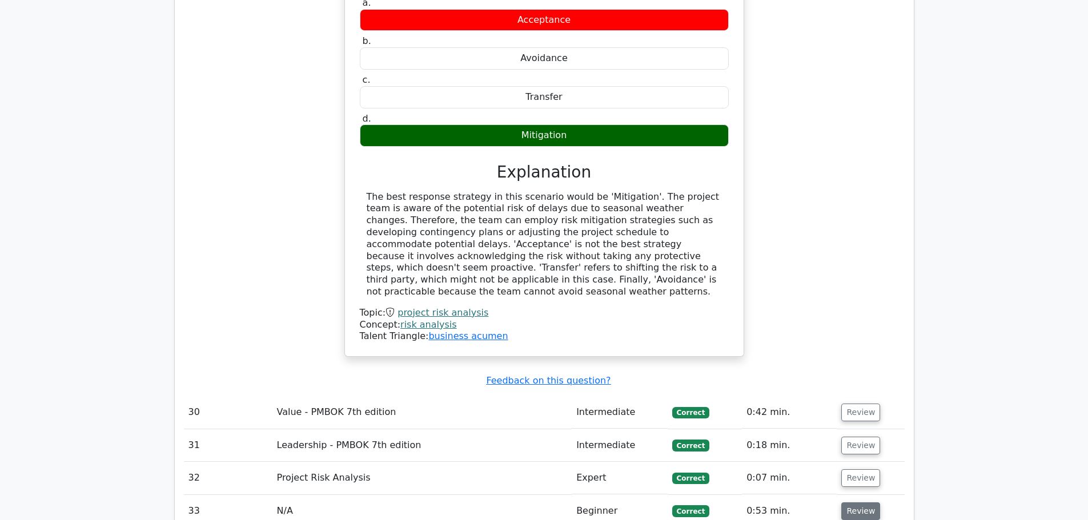
click at [852, 503] on button "Review" at bounding box center [861, 512] width 39 height 18
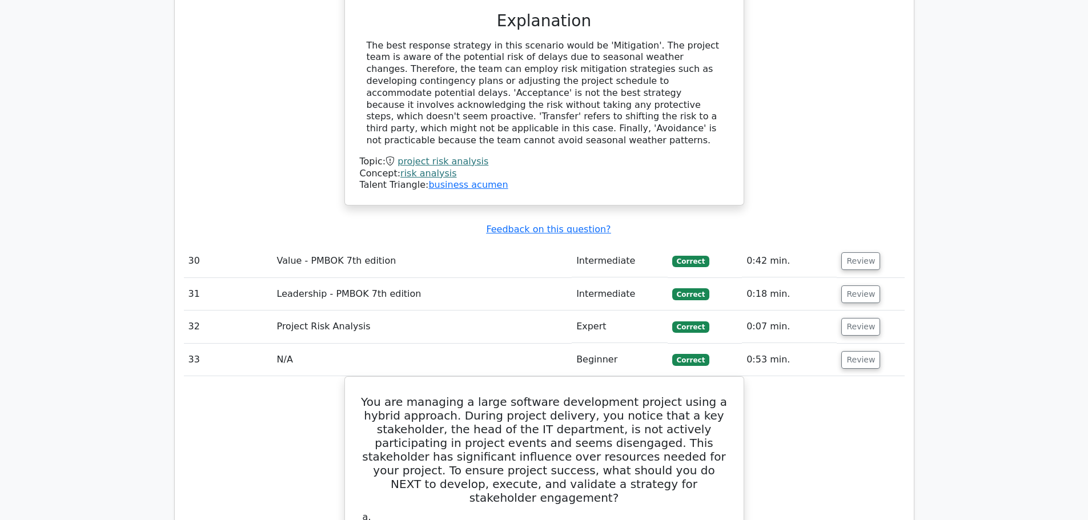
scroll to position [4571, 0]
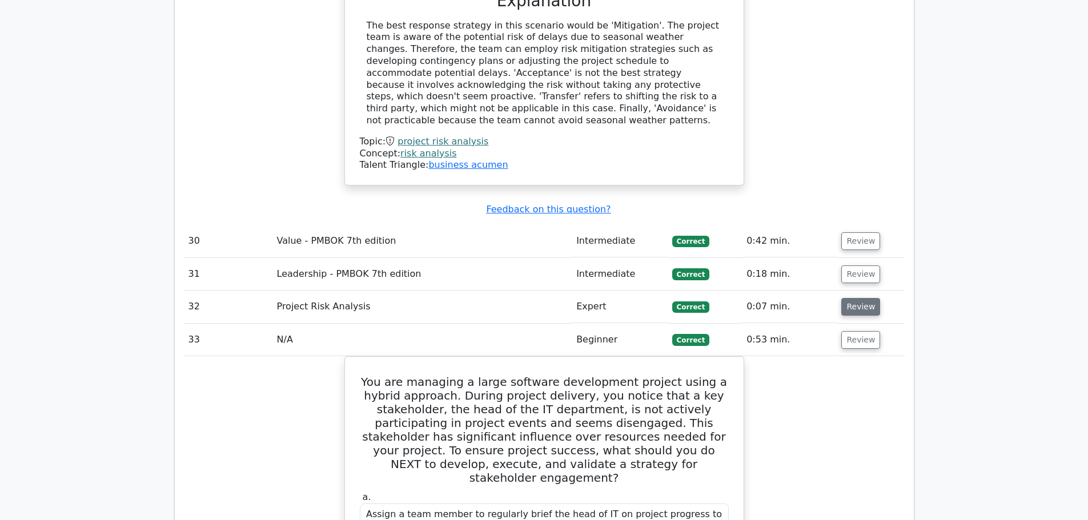
click at [852, 298] on button "Review" at bounding box center [861, 307] width 39 height 18
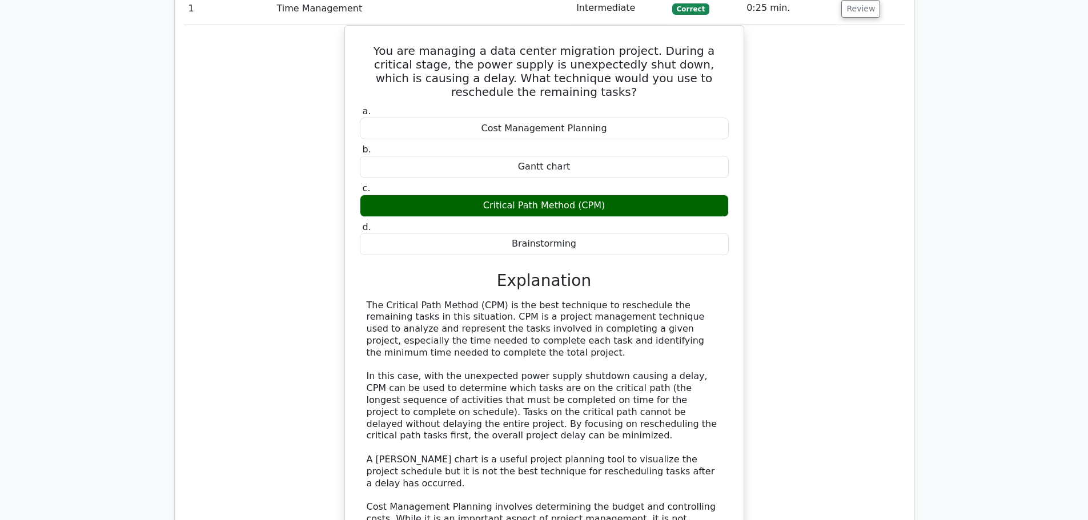
scroll to position [0, 0]
